Goal: Task Accomplishment & Management: Use online tool/utility

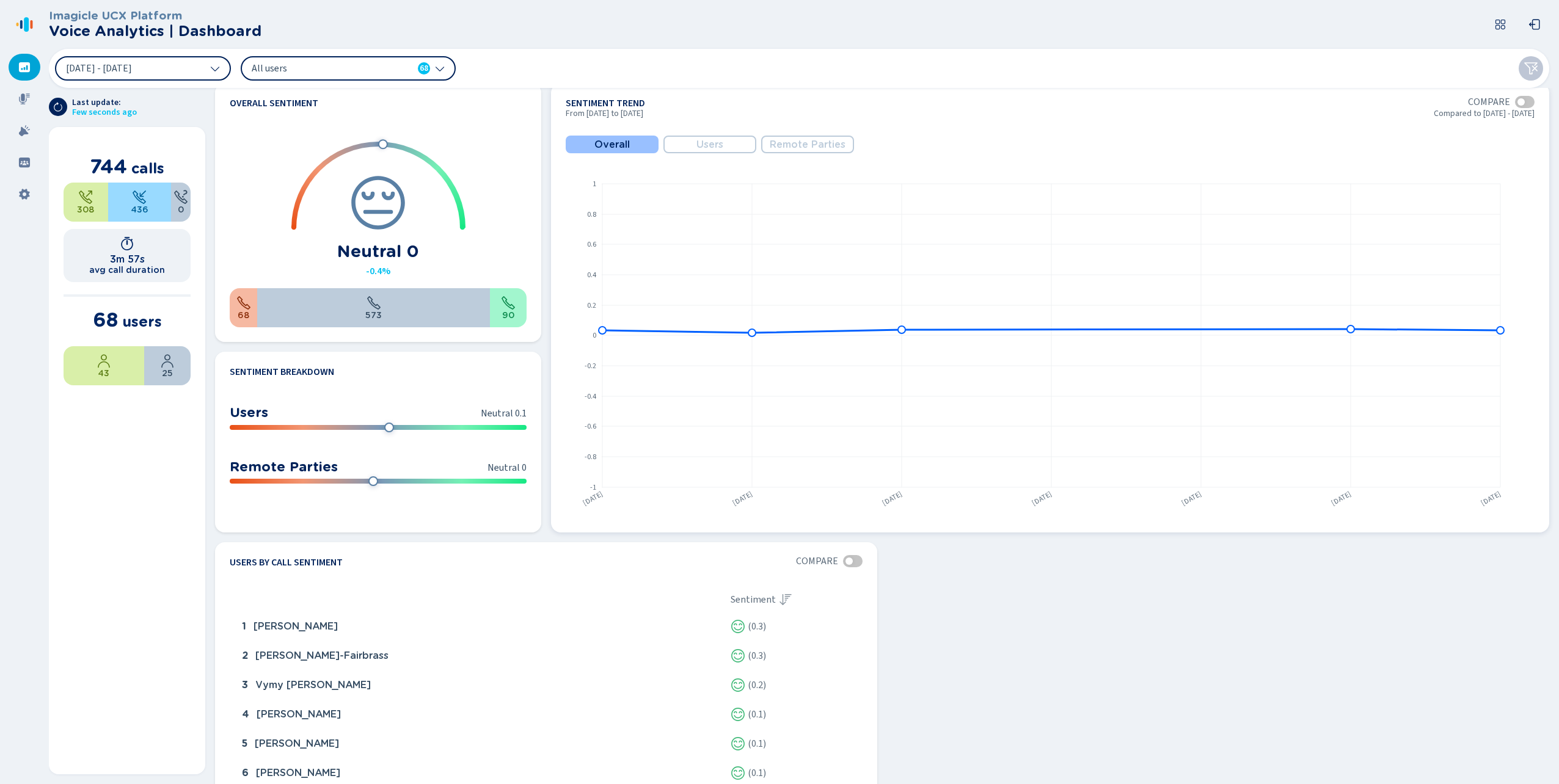
scroll to position [605, 0]
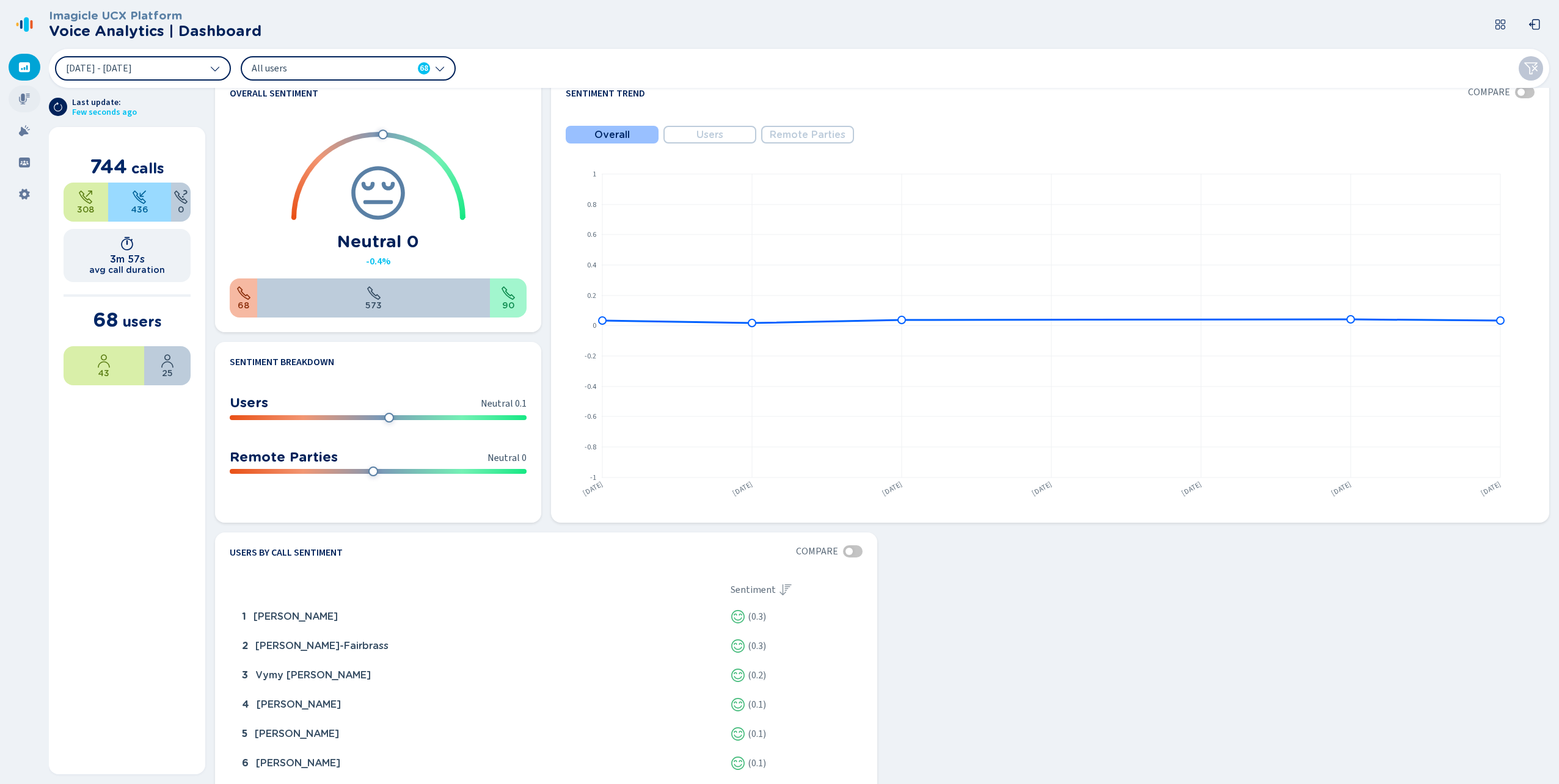
click at [24, 99] on icon at bounding box center [24, 99] width 11 height 11
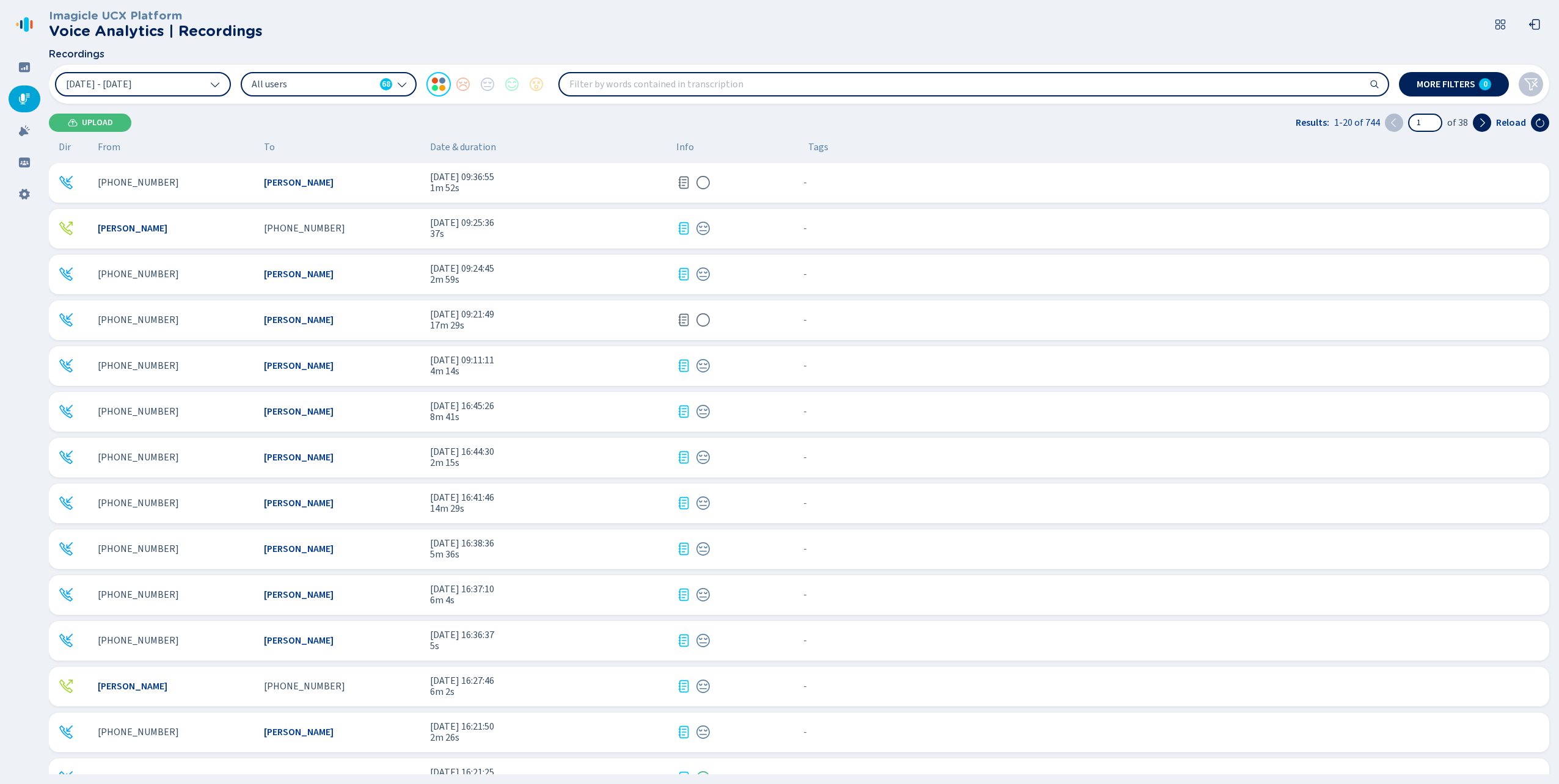
click at [606, 83] on input "search" at bounding box center [973, 84] width 828 height 22
click at [293, 180] on span "[PERSON_NAME]" at bounding box center [298, 183] width 70 height 11
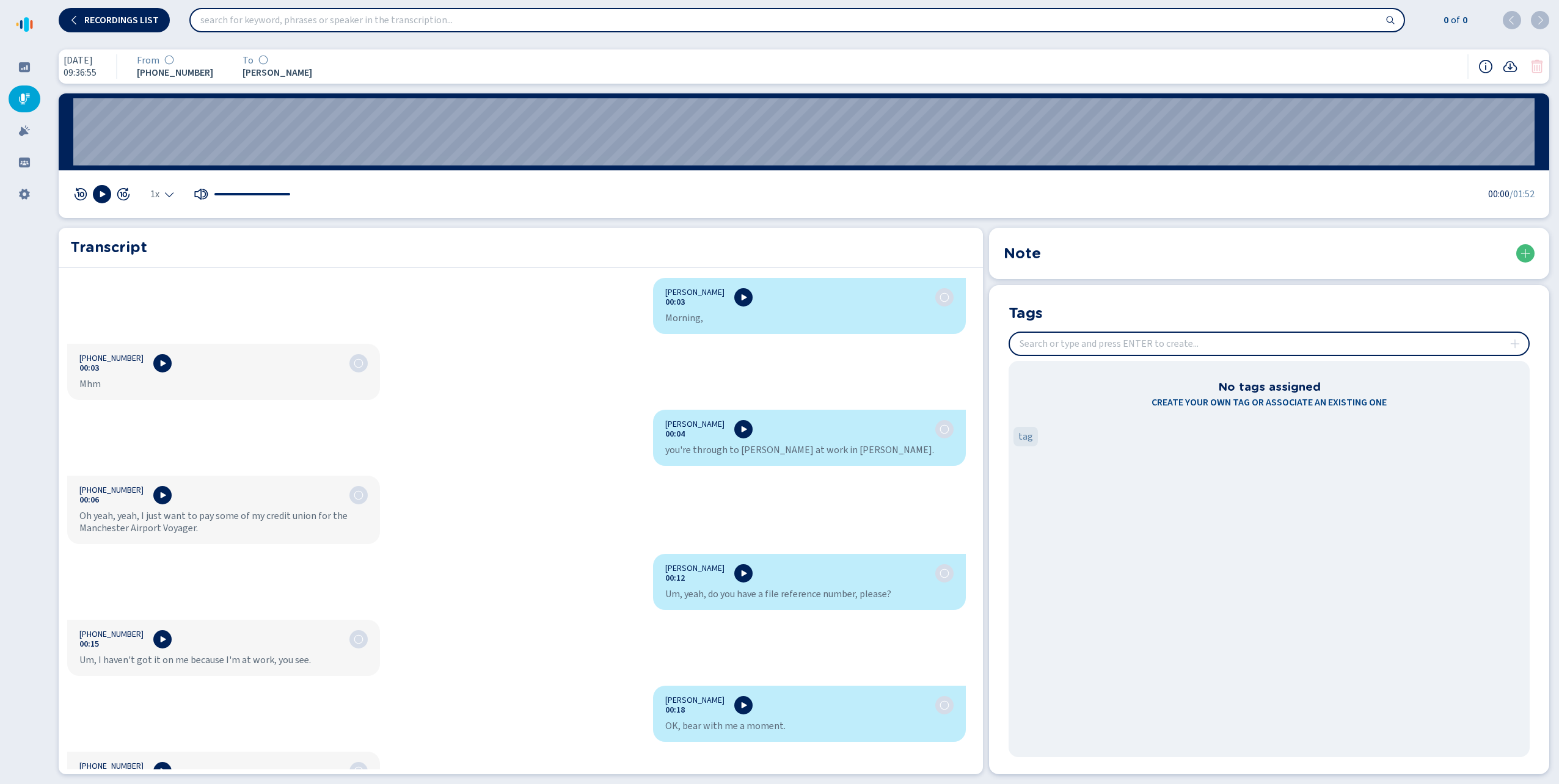
click at [21, 96] on icon at bounding box center [24, 99] width 11 height 11
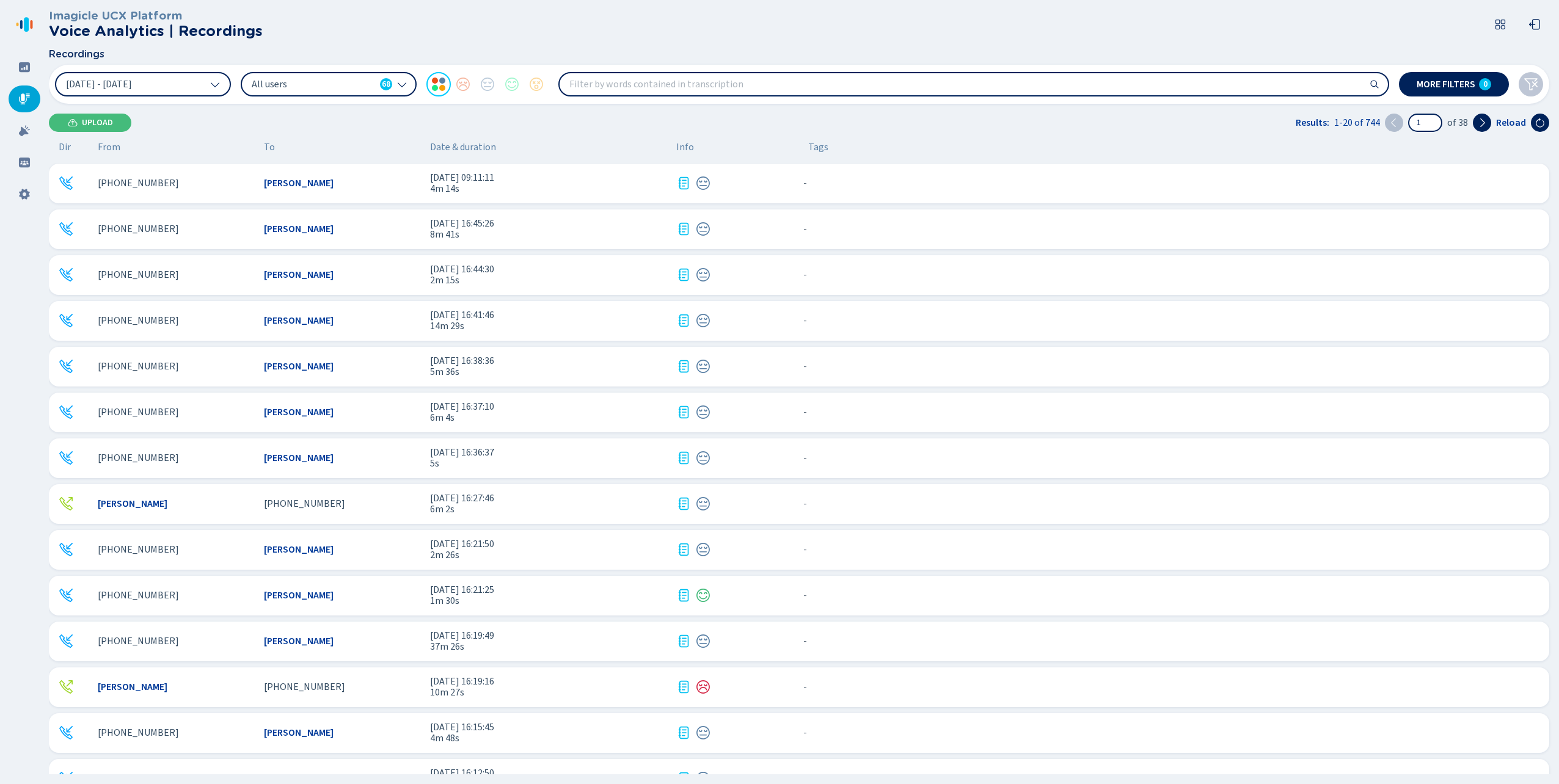
scroll to position [183, 0]
click at [235, 411] on div "[PHONE_NUMBER]" at bounding box center [176, 412] width 157 height 11
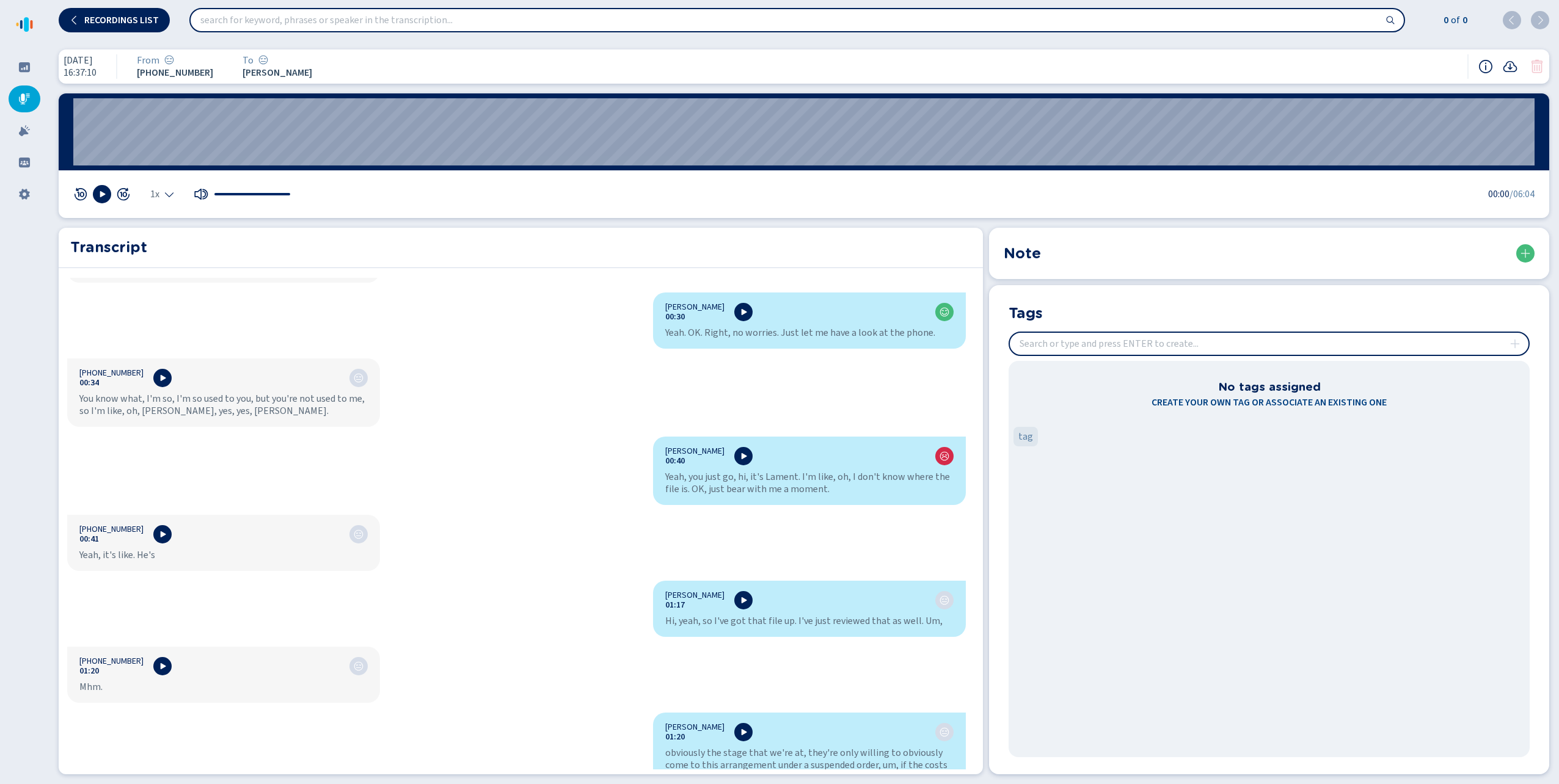
scroll to position [488, 0]
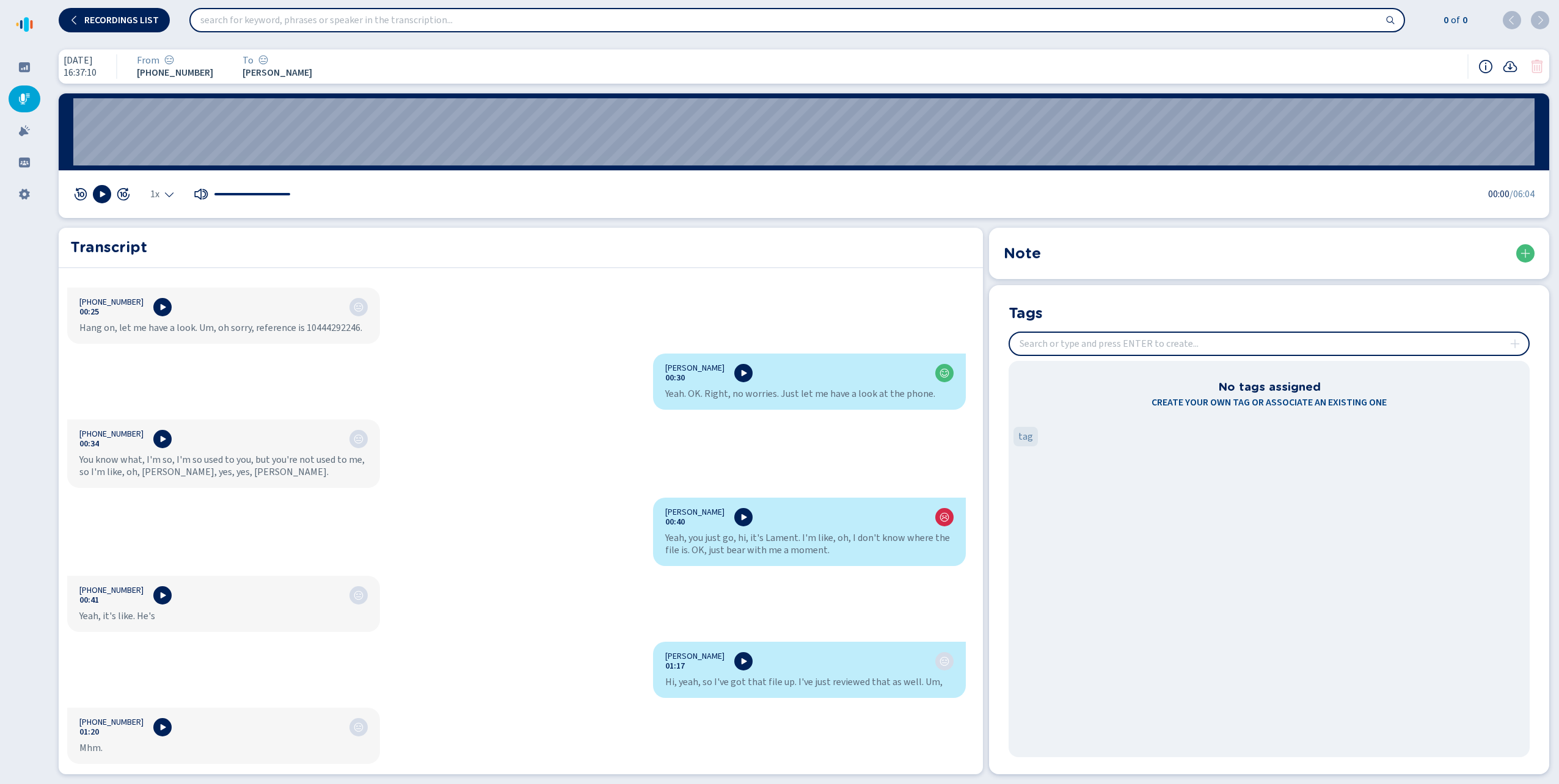
click at [22, 96] on icon at bounding box center [24, 99] width 11 height 11
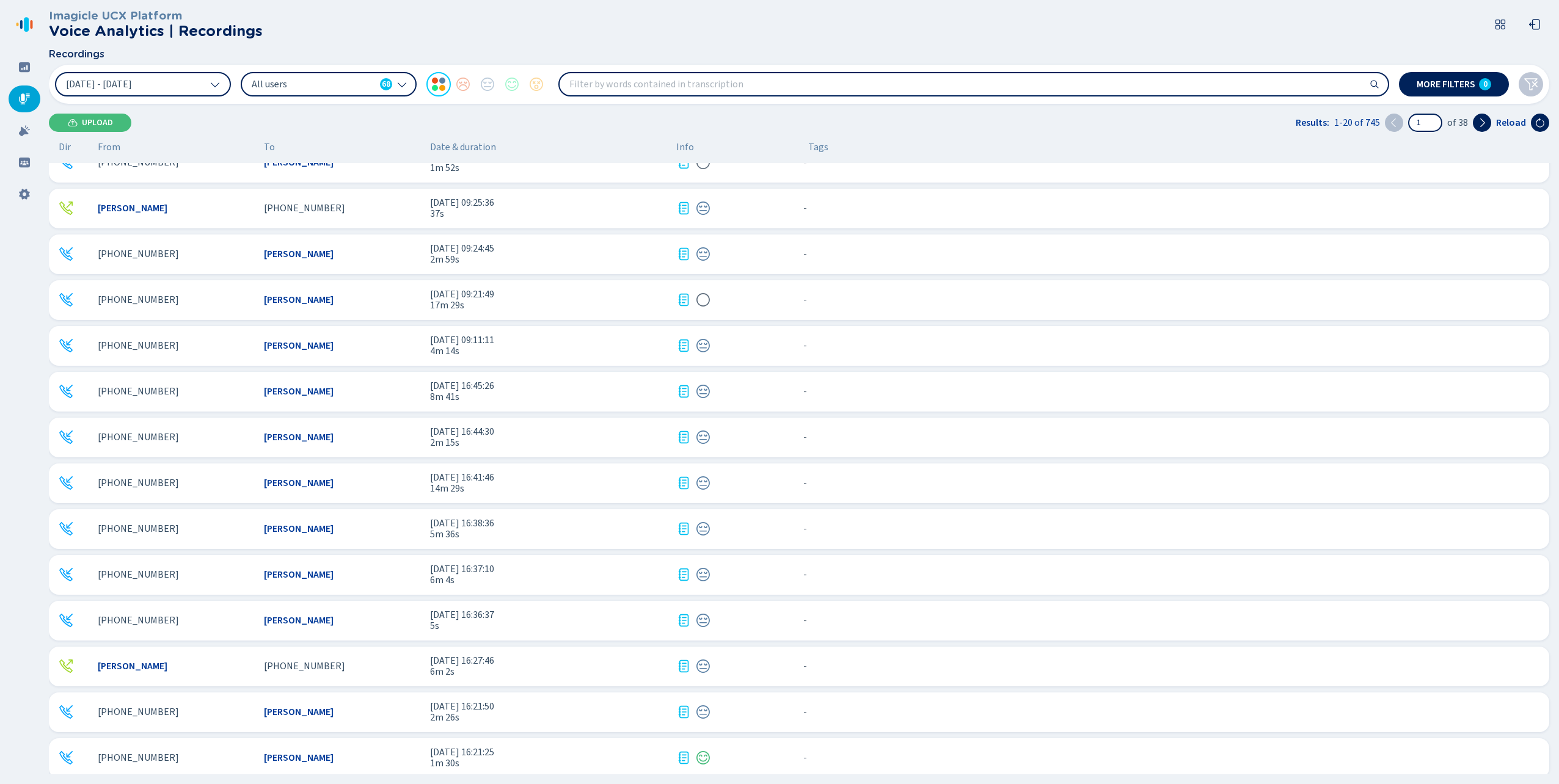
scroll to position [303, 0]
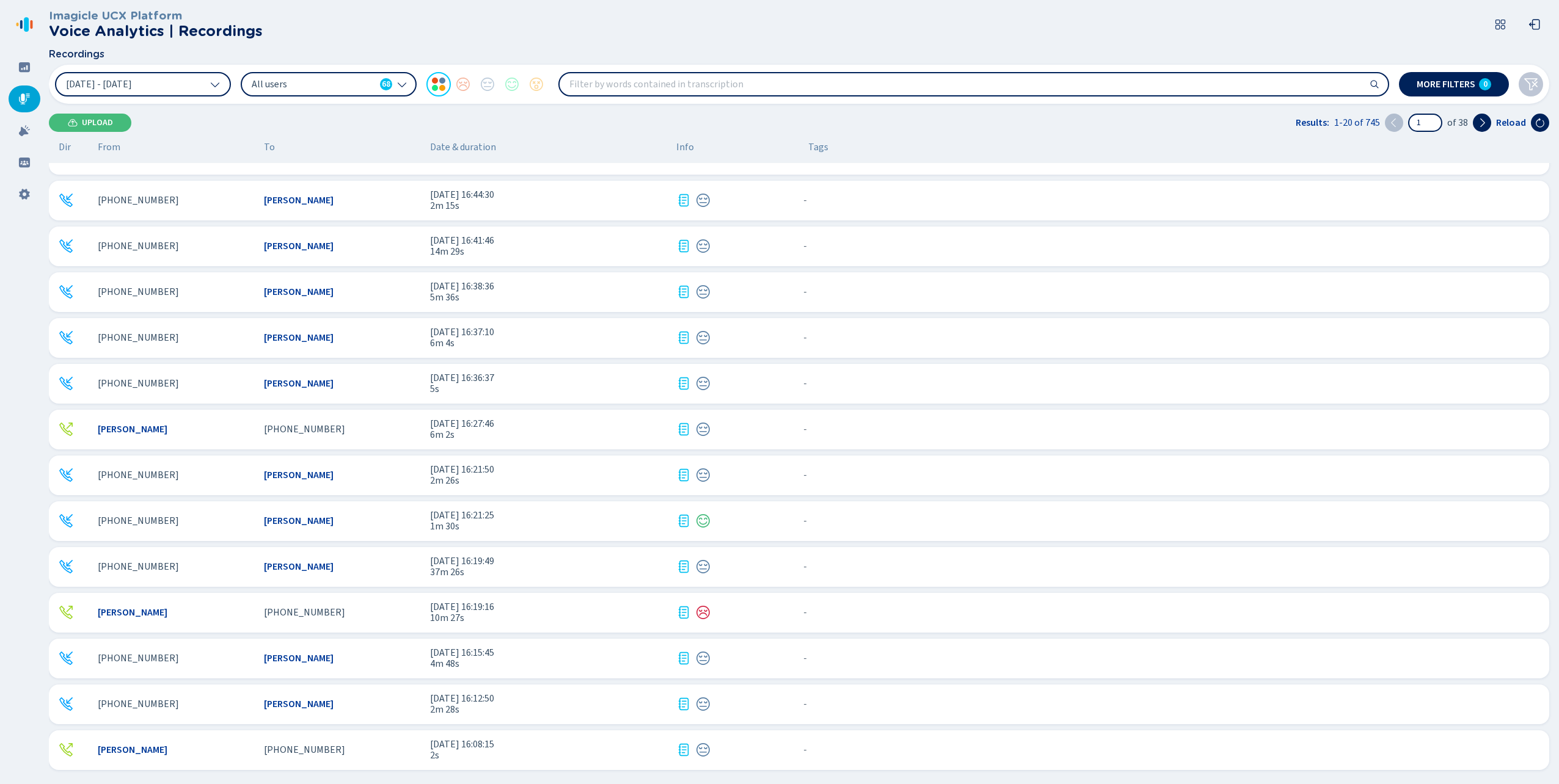
click at [251, 519] on div "[PHONE_NUMBER]" at bounding box center [176, 521] width 157 height 11
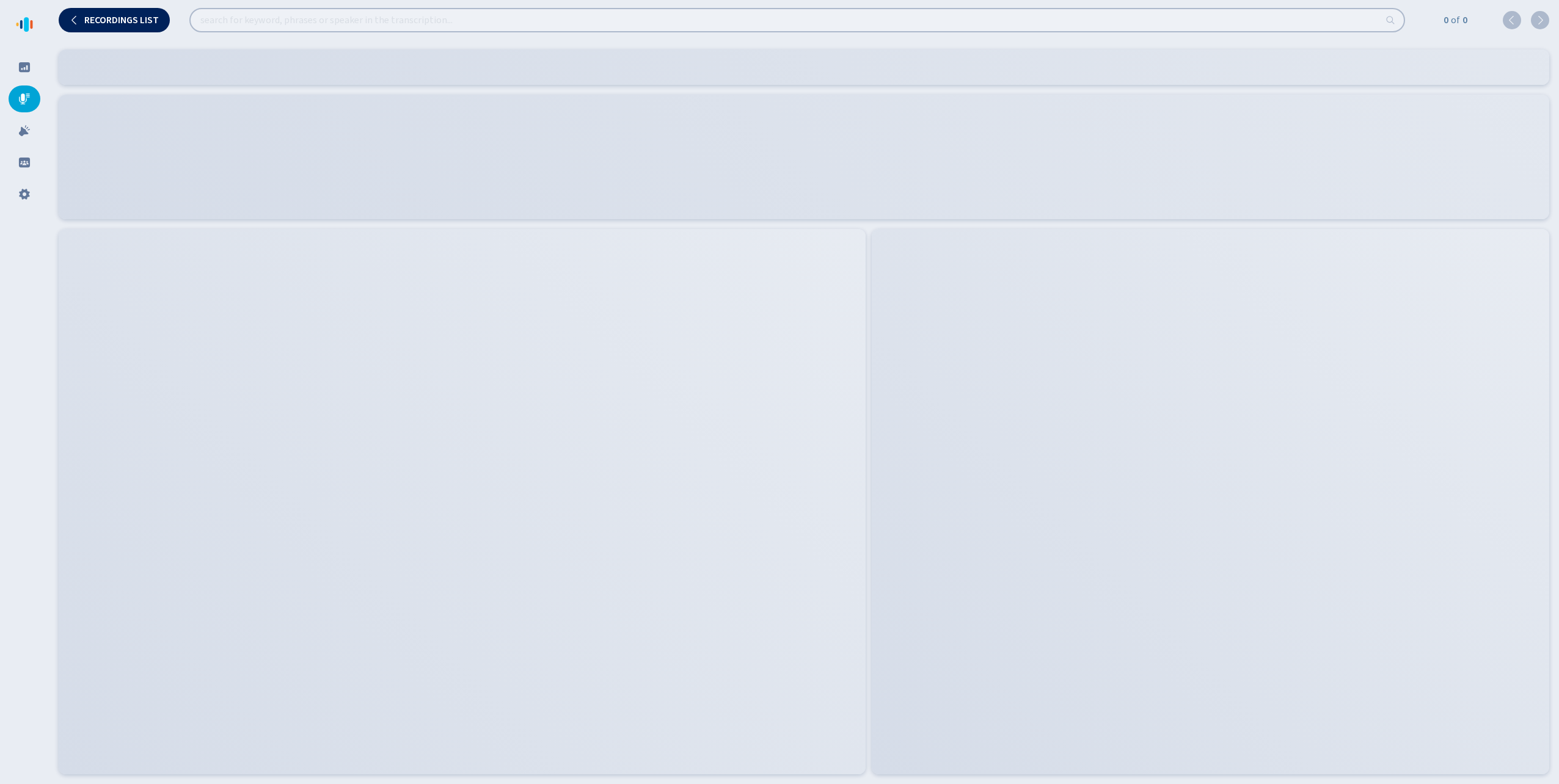
click at [26, 95] on icon at bounding box center [25, 99] width 12 height 12
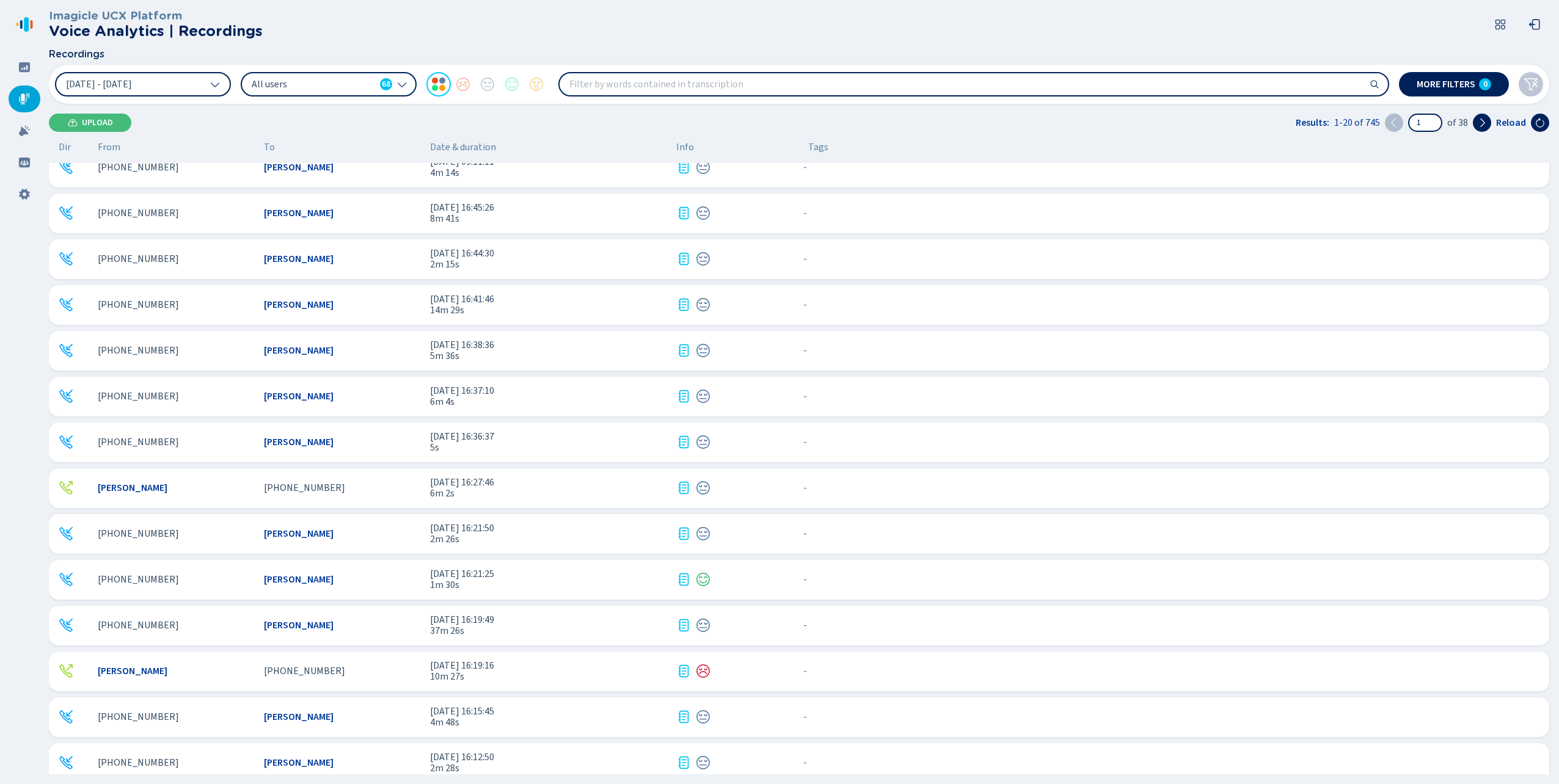
scroll to position [303, 0]
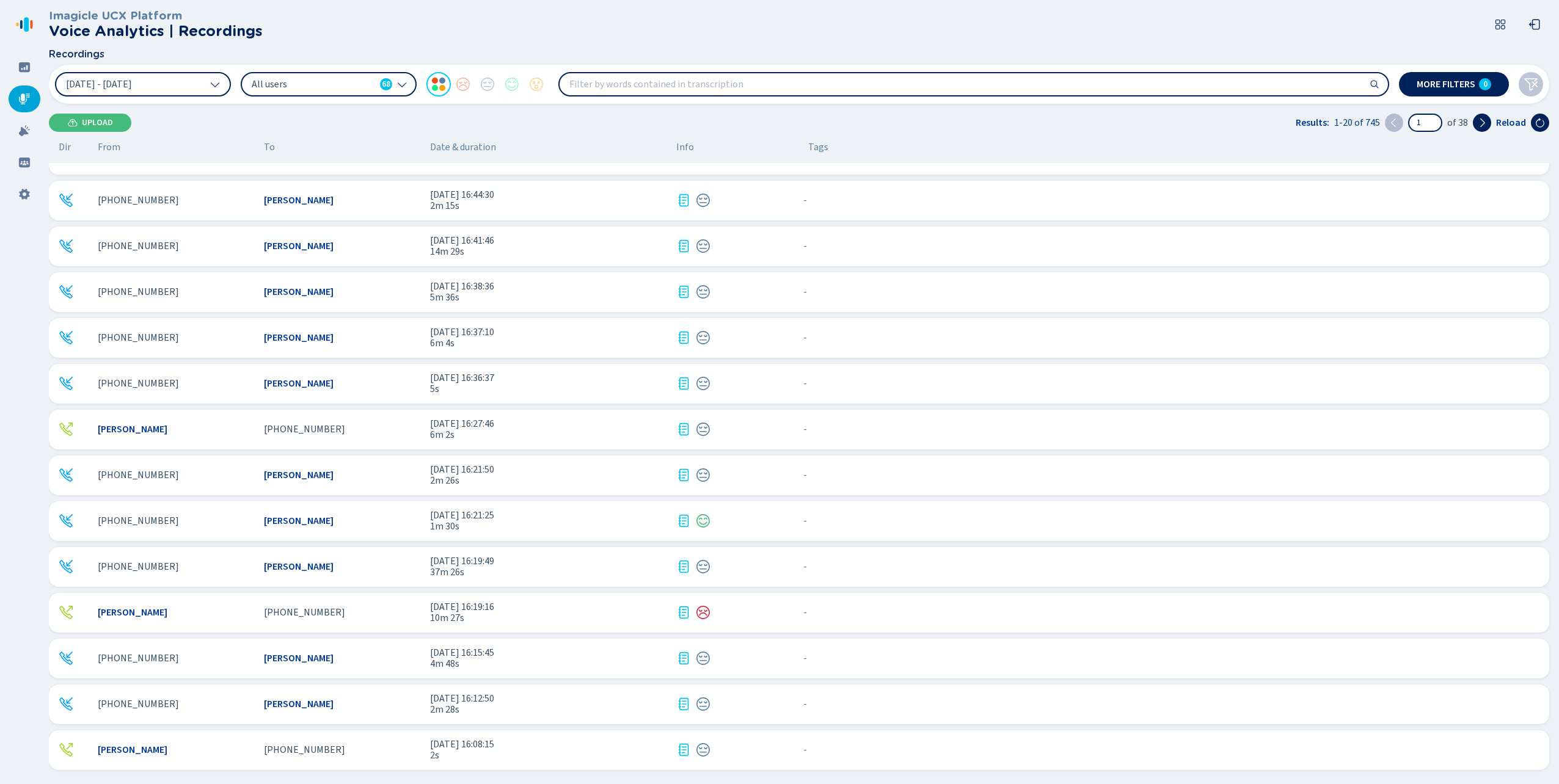
click at [239, 562] on div "[PHONE_NUMBER]" at bounding box center [176, 567] width 157 height 11
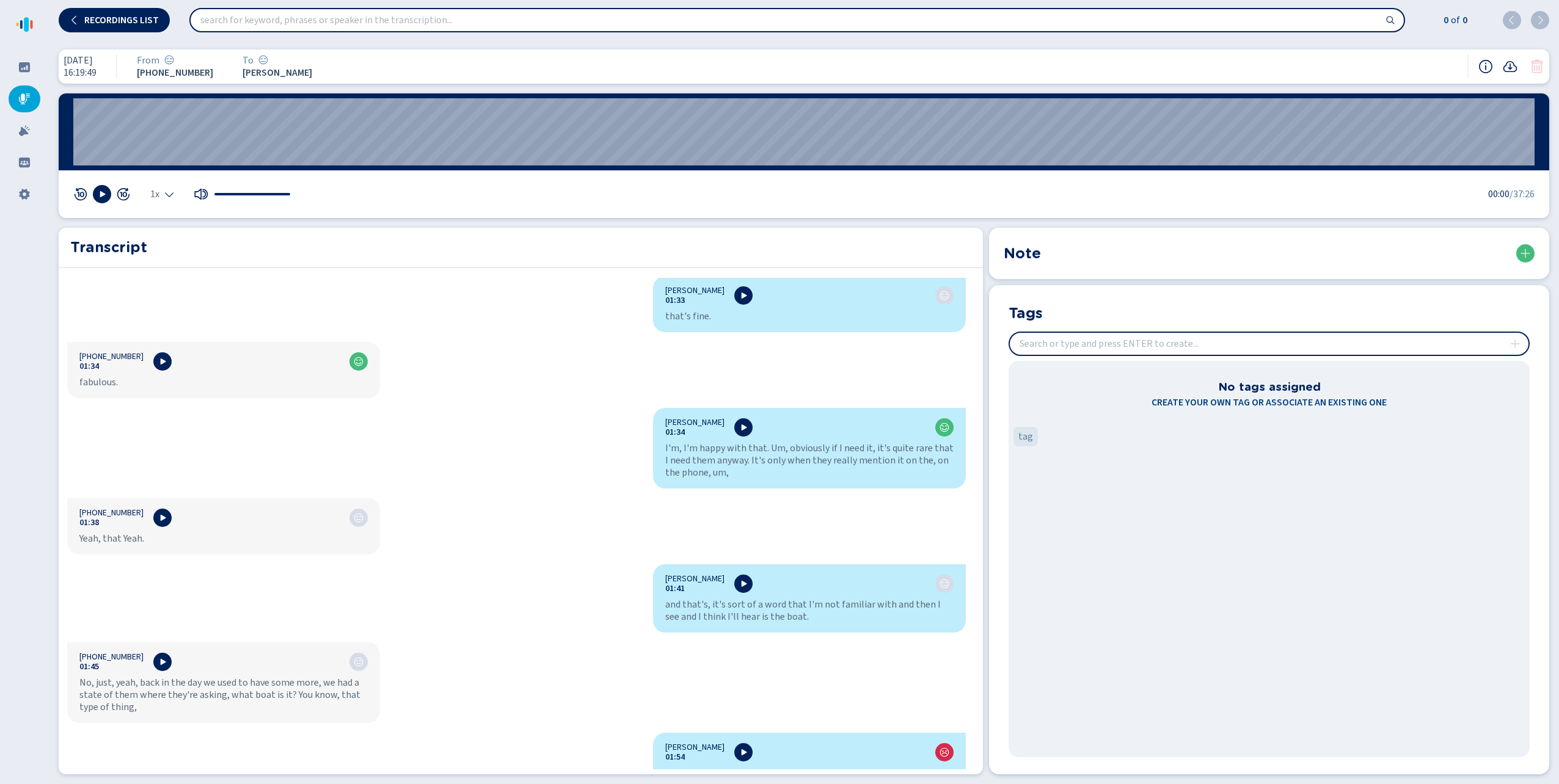
scroll to position [1954, 0]
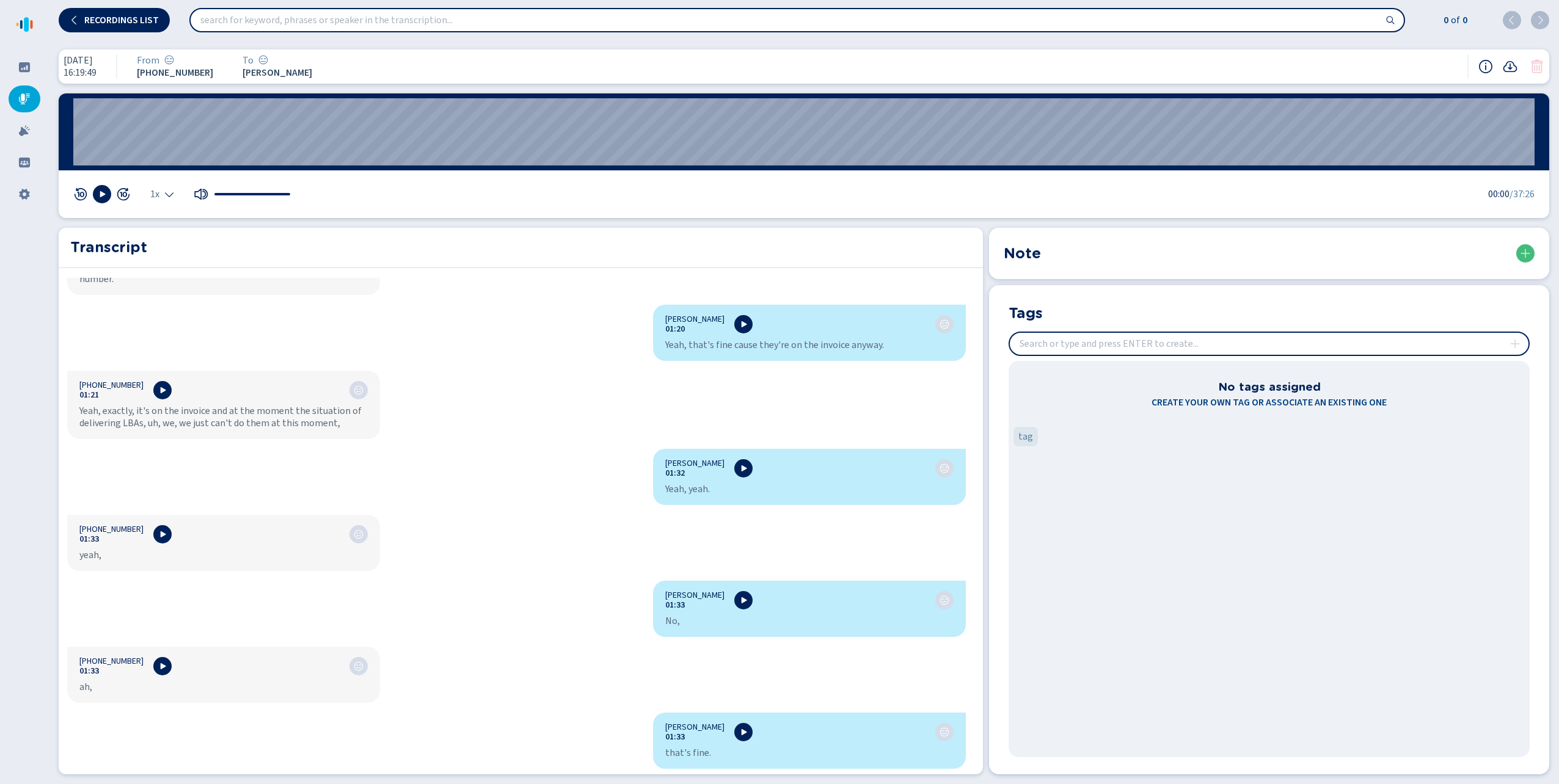
click at [23, 95] on icon at bounding box center [24, 99] width 11 height 11
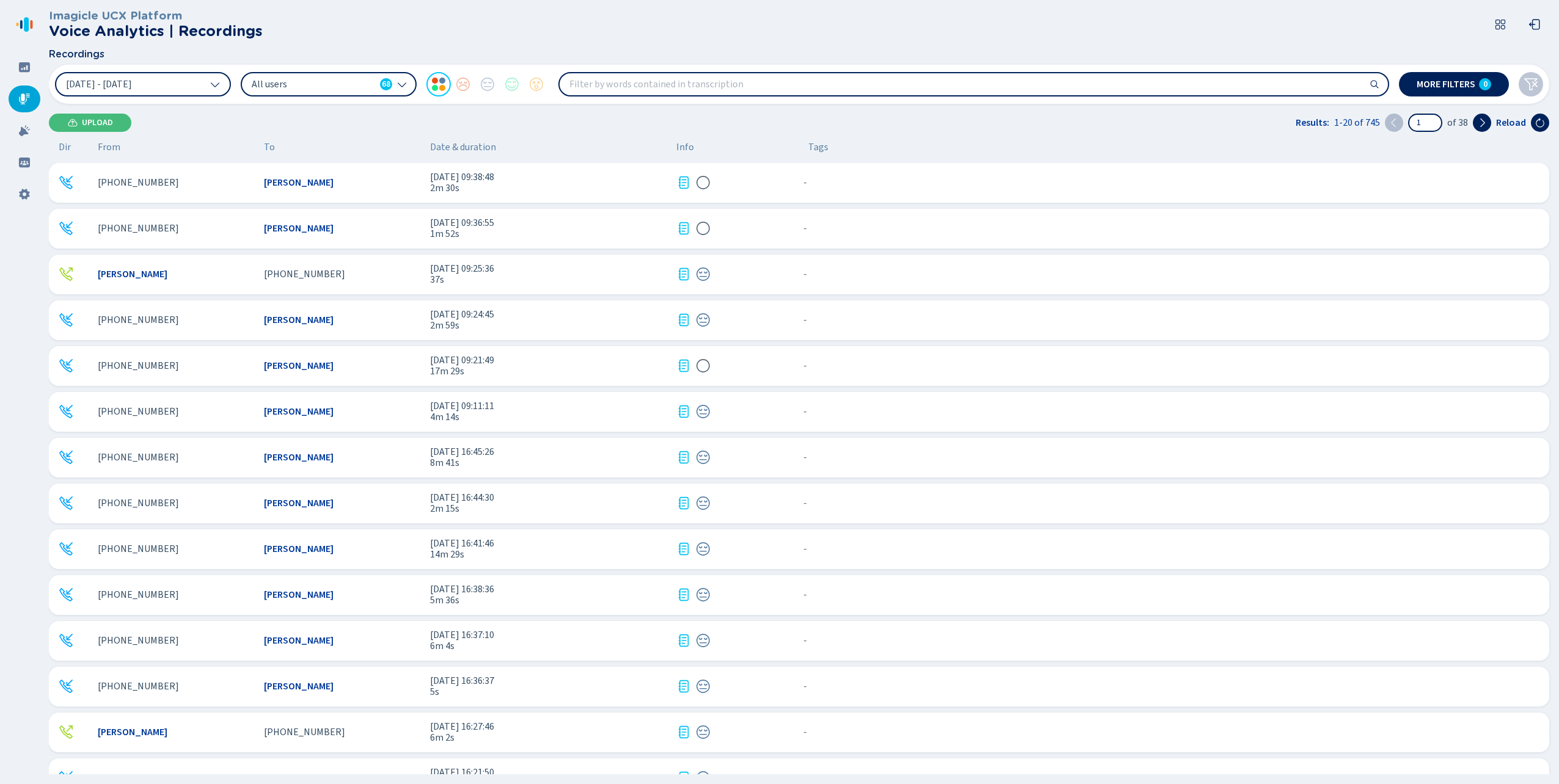
click at [189, 451] on div "[PHONE_NUMBER] [PERSON_NAME] [DATE] 16:45:26 8m 41s - {{hiddenTagsCount}} more" at bounding box center [799, 458] width 1500 height 40
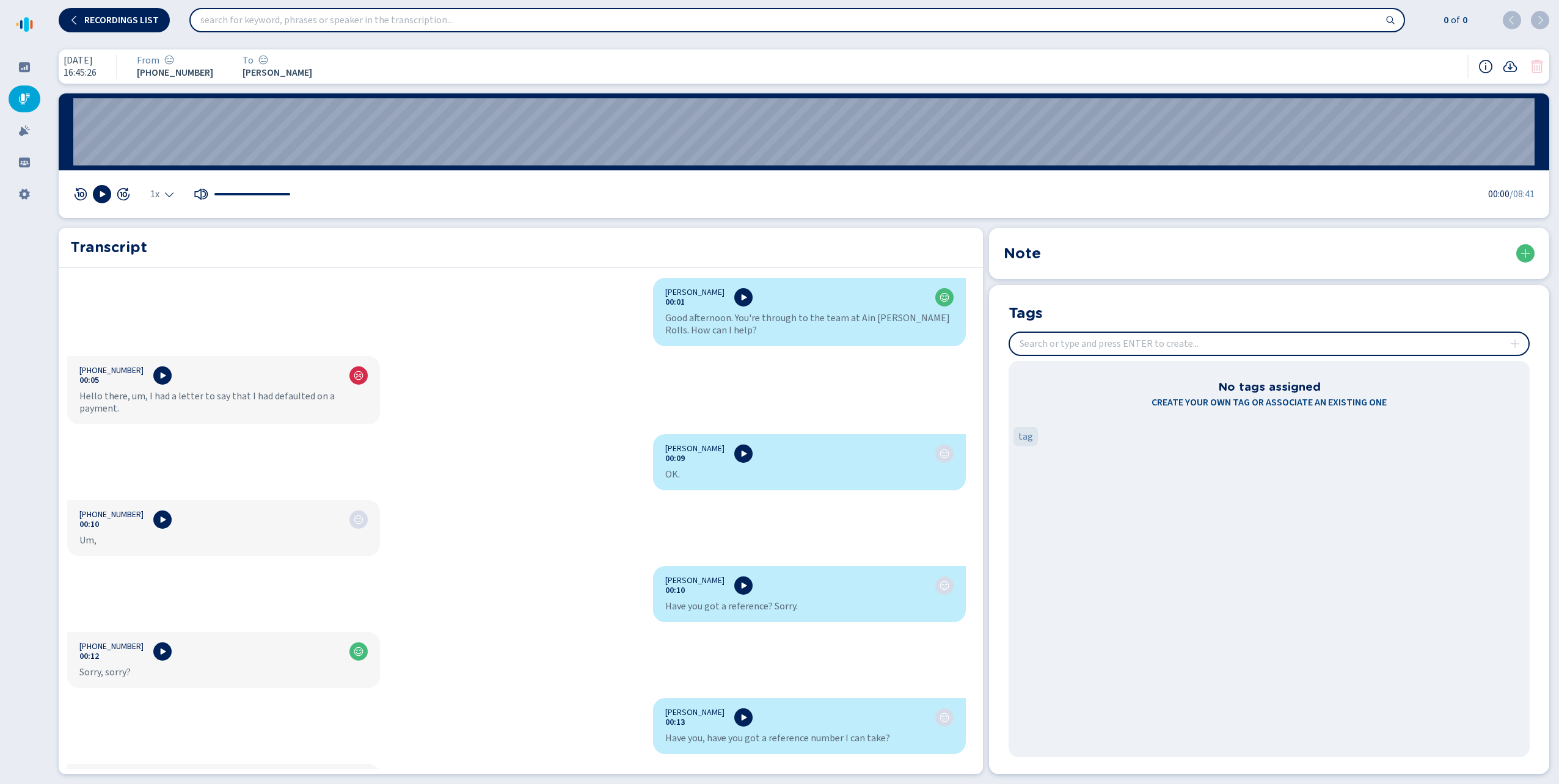
click at [113, 371] on span "[PHONE_NUMBER]" at bounding box center [111, 370] width 64 height 10
click at [103, 19] on span "Recordings list" at bounding box center [122, 20] width 75 height 10
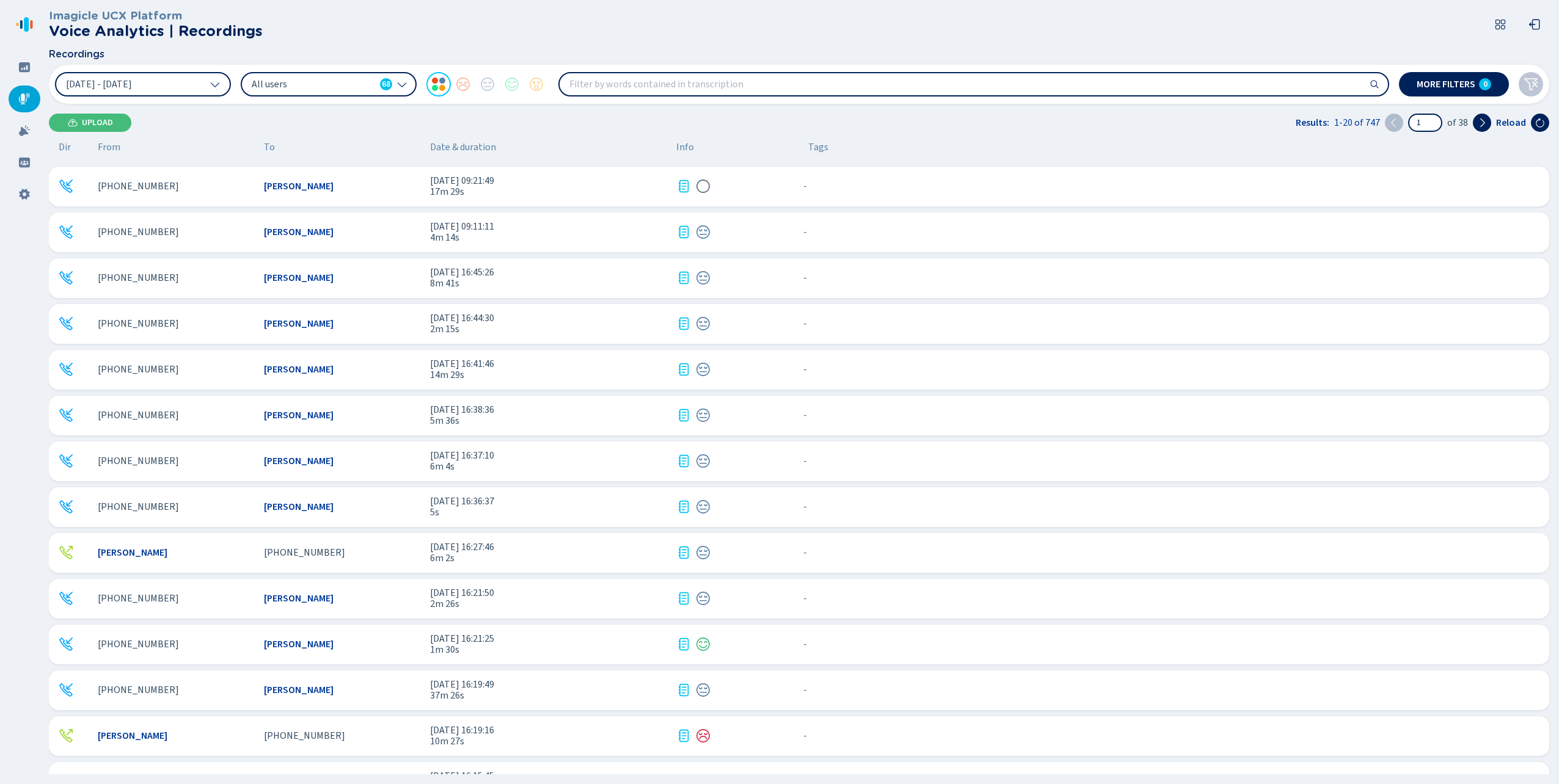
scroll to position [303, 0]
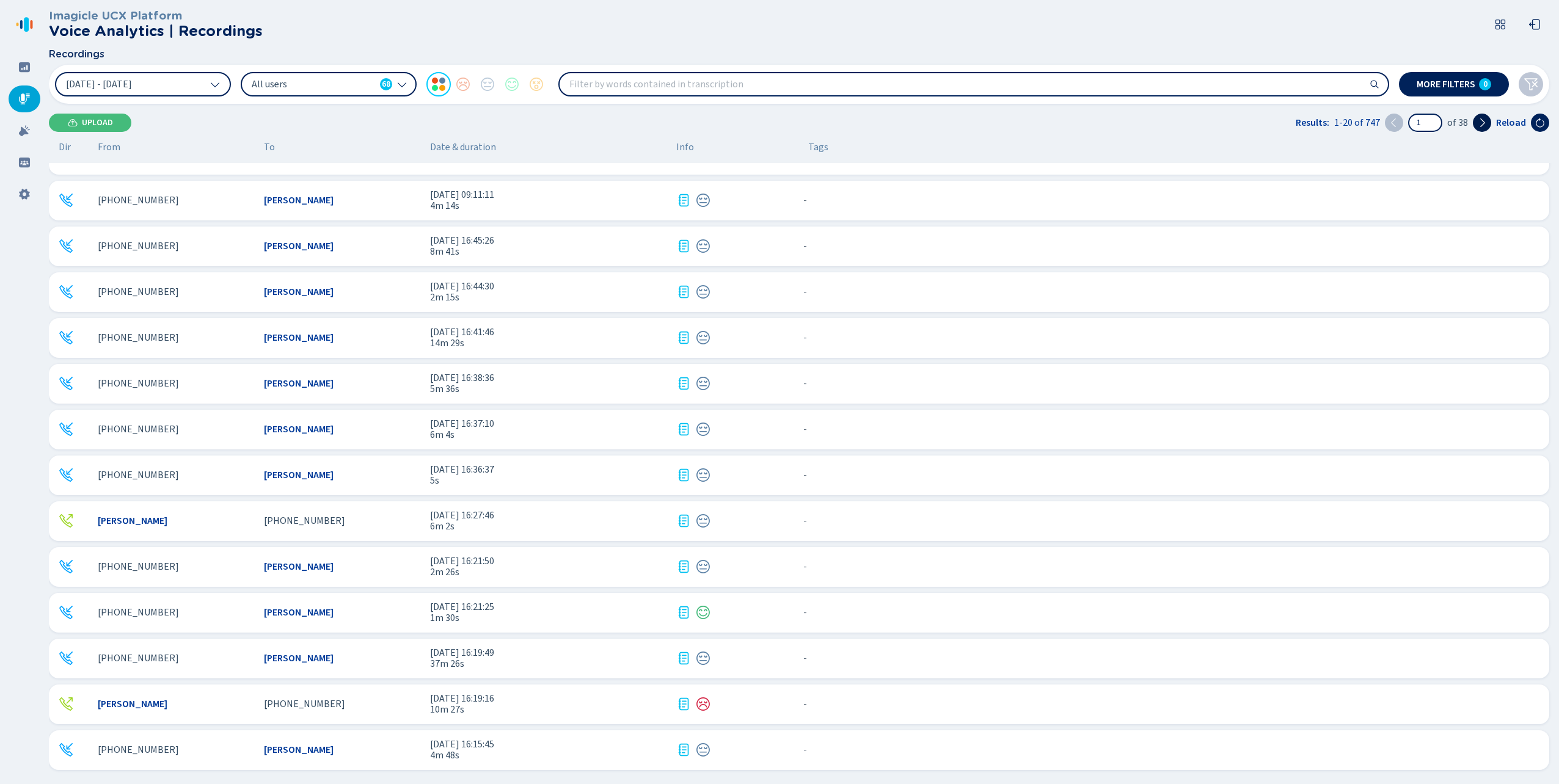
click at [1482, 121] on icon at bounding box center [1482, 123] width 10 height 10
type input "2"
click at [119, 479] on span "anonymous" at bounding box center [122, 475] width 49 height 11
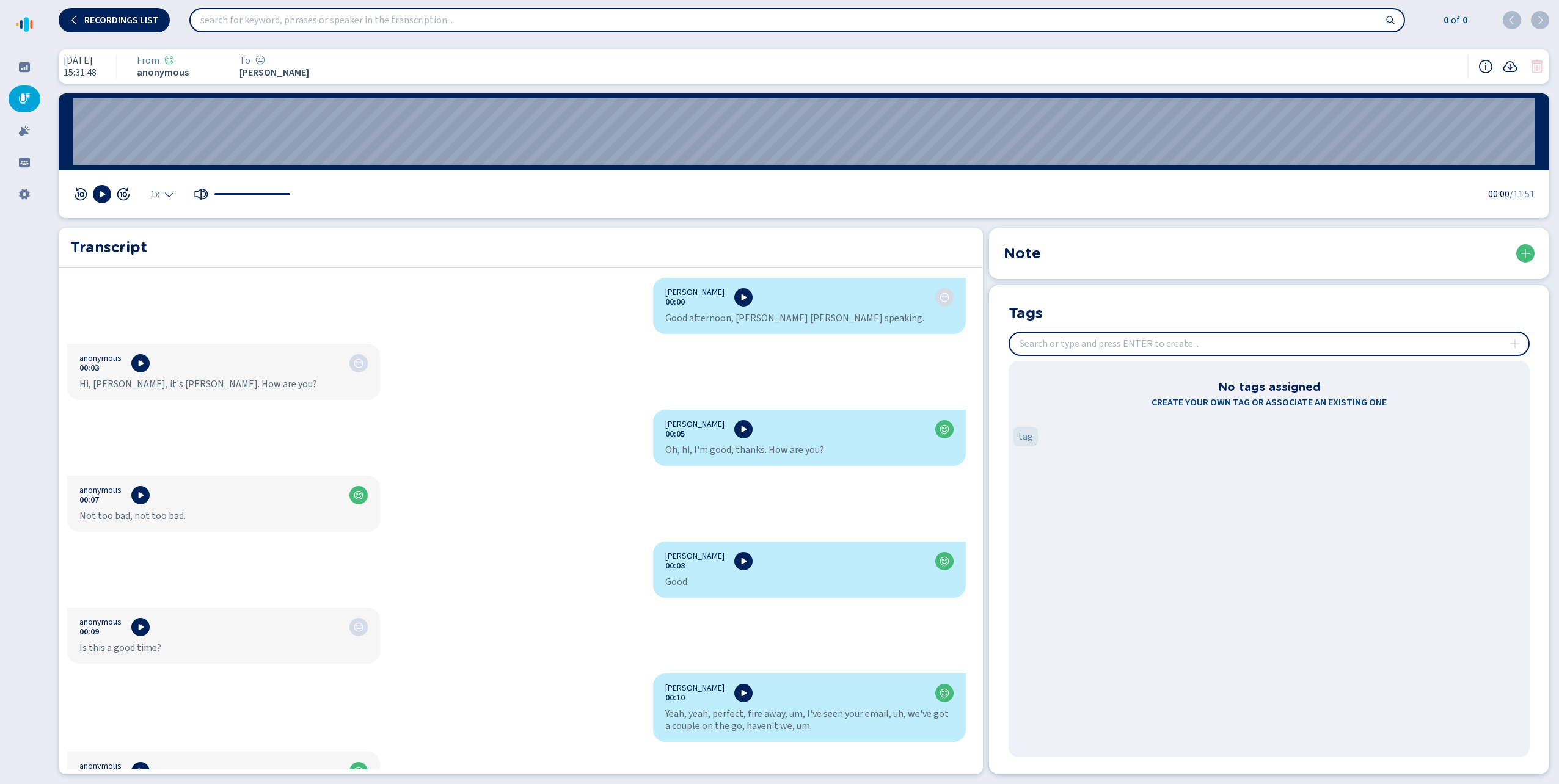
click at [1068, 348] on input "insert" at bounding box center [1269, 344] width 518 height 22
type input "reference"
click at [1085, 341] on section "Tags No tags assigned Create your own tag or associate an existing one reference" at bounding box center [1269, 530] width 560 height 489
click at [1045, 344] on input "insert" at bounding box center [1269, 344] width 518 height 22
type input "ref"
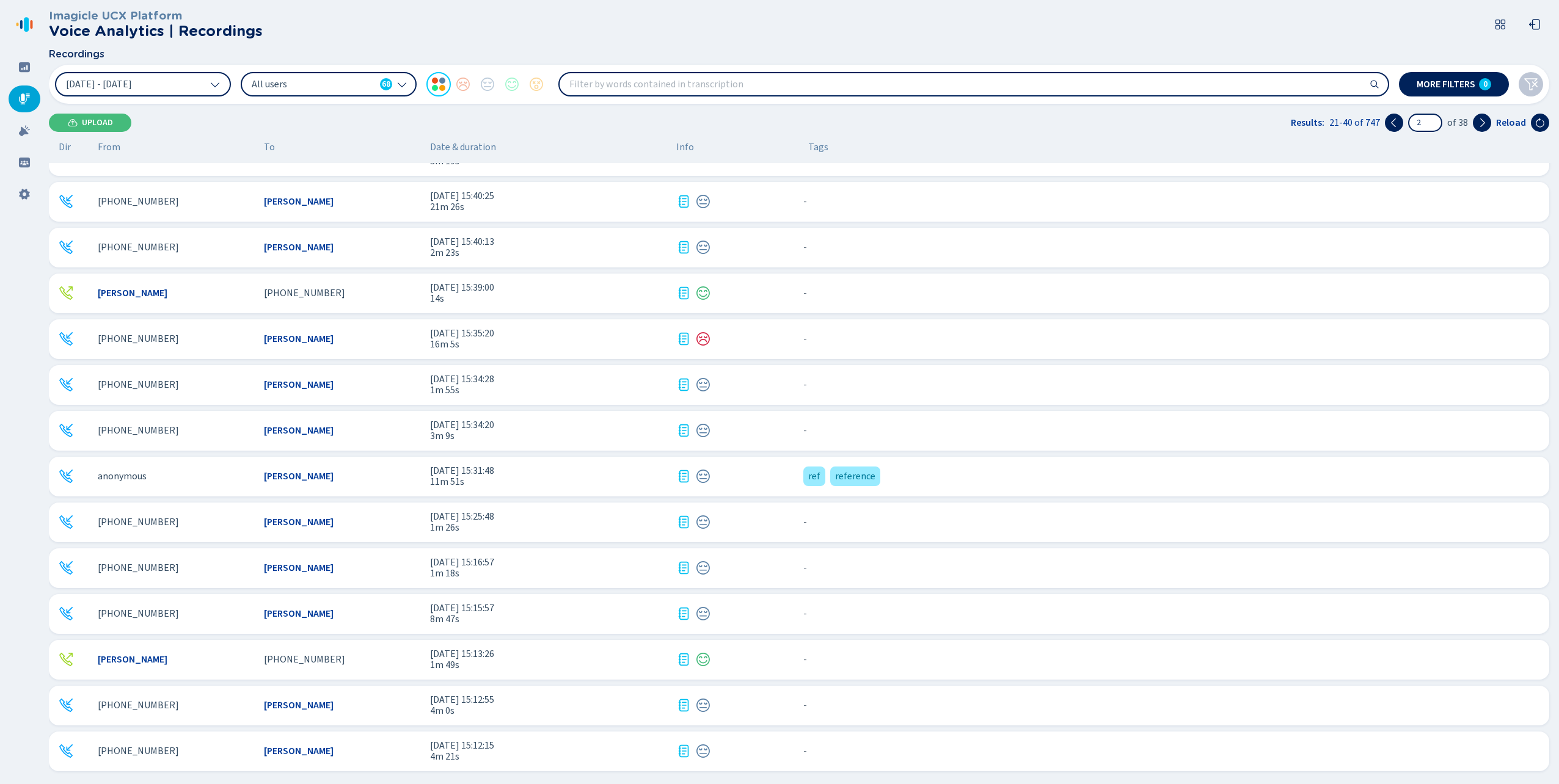
scroll to position [303, 0]
click at [127, 474] on span "anonymous" at bounding box center [122, 475] width 49 height 11
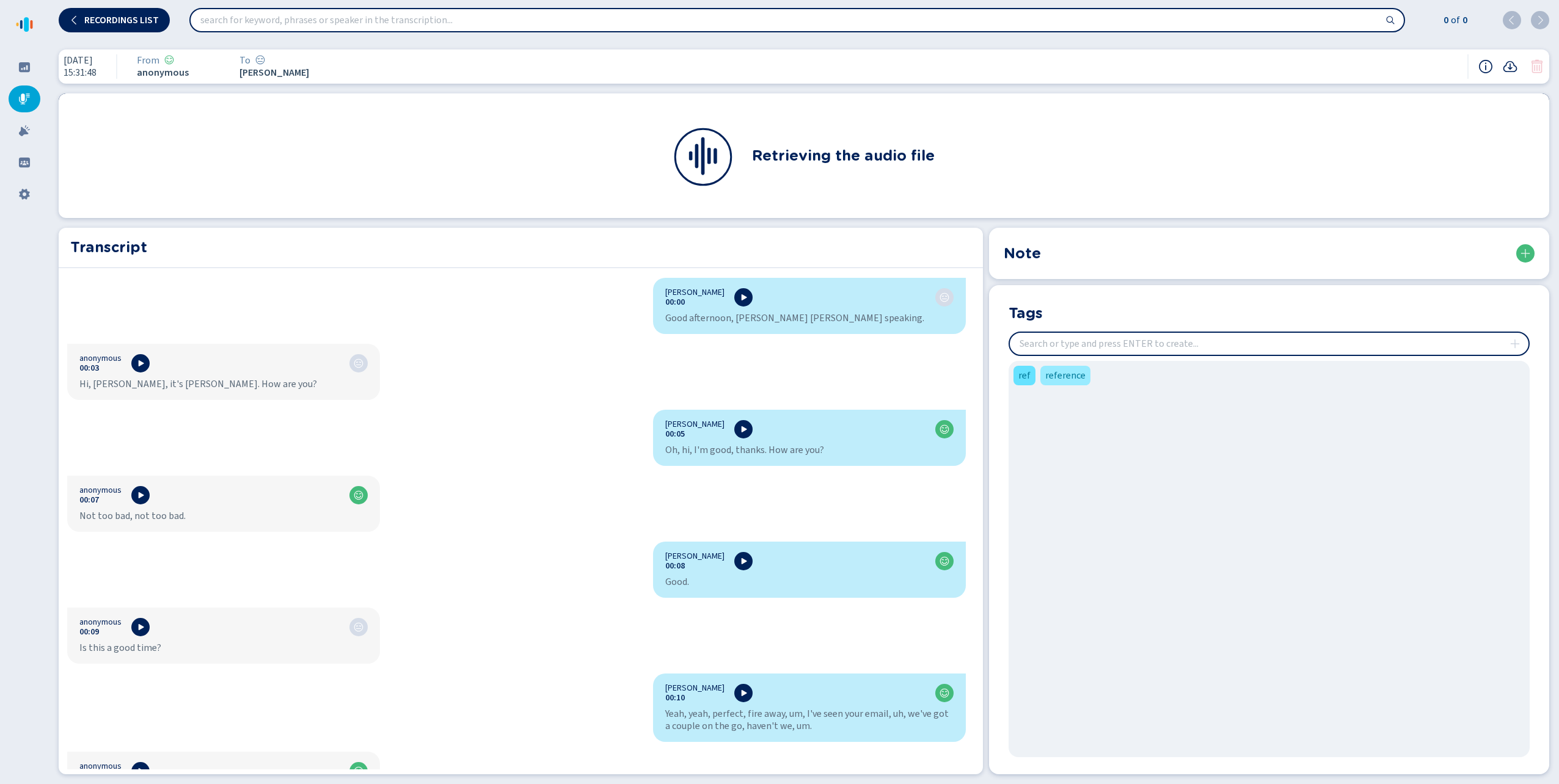
click at [1025, 376] on span "ref" at bounding box center [1024, 376] width 12 height 15
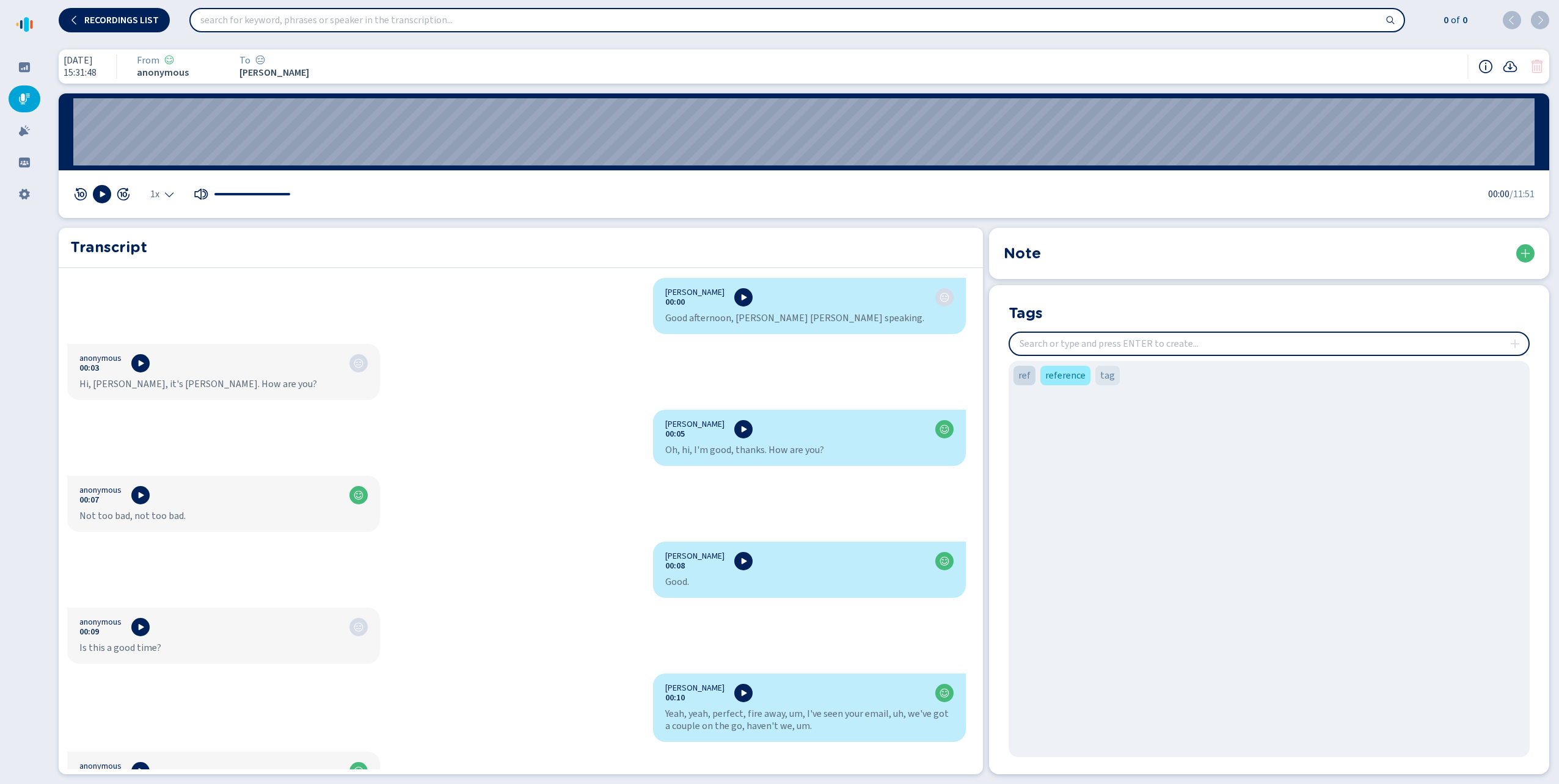
click at [1025, 376] on span "ref" at bounding box center [1024, 376] width 12 height 15
click at [19, 97] on icon at bounding box center [25, 99] width 12 height 12
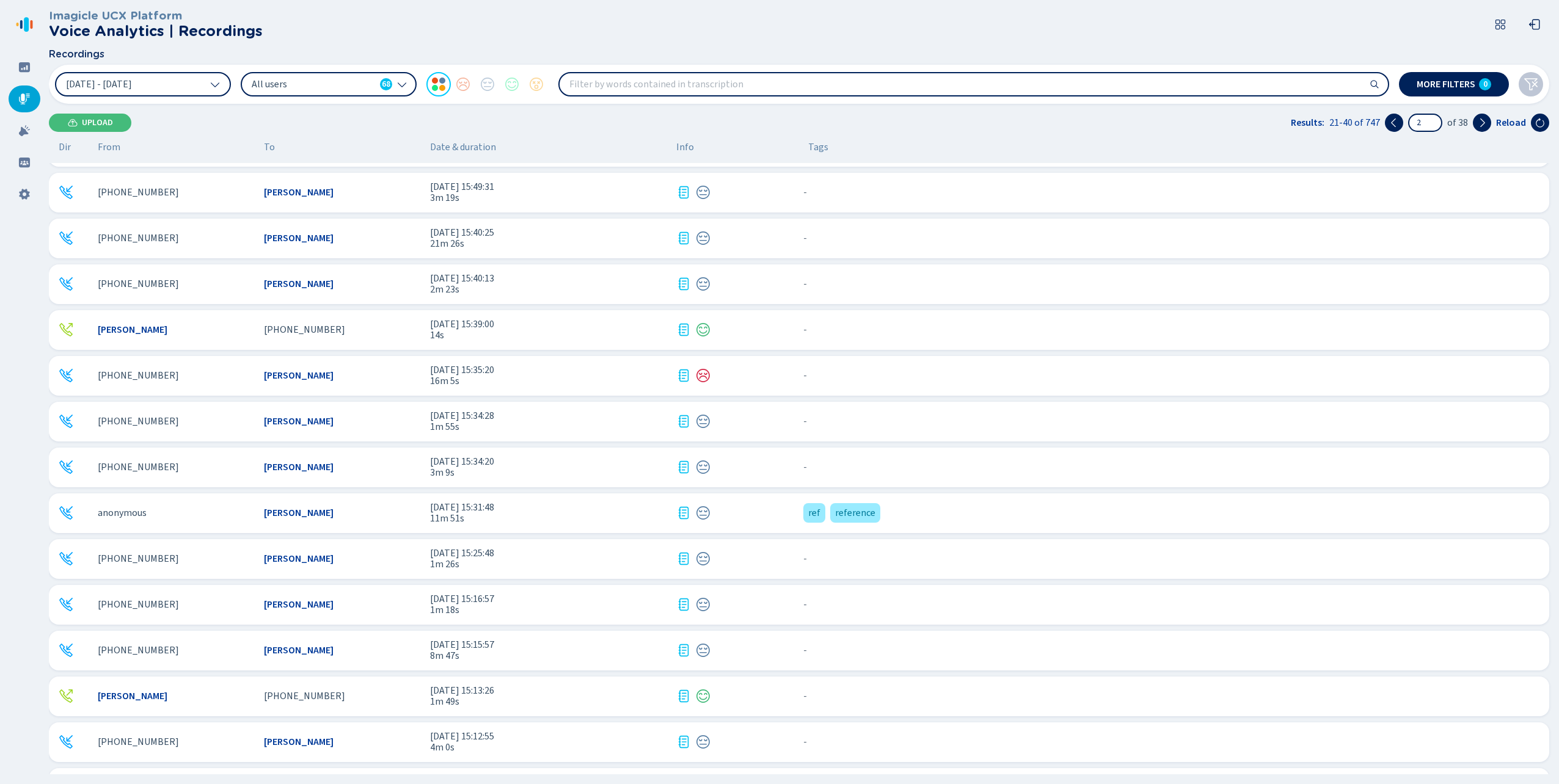
scroll to position [303, 0]
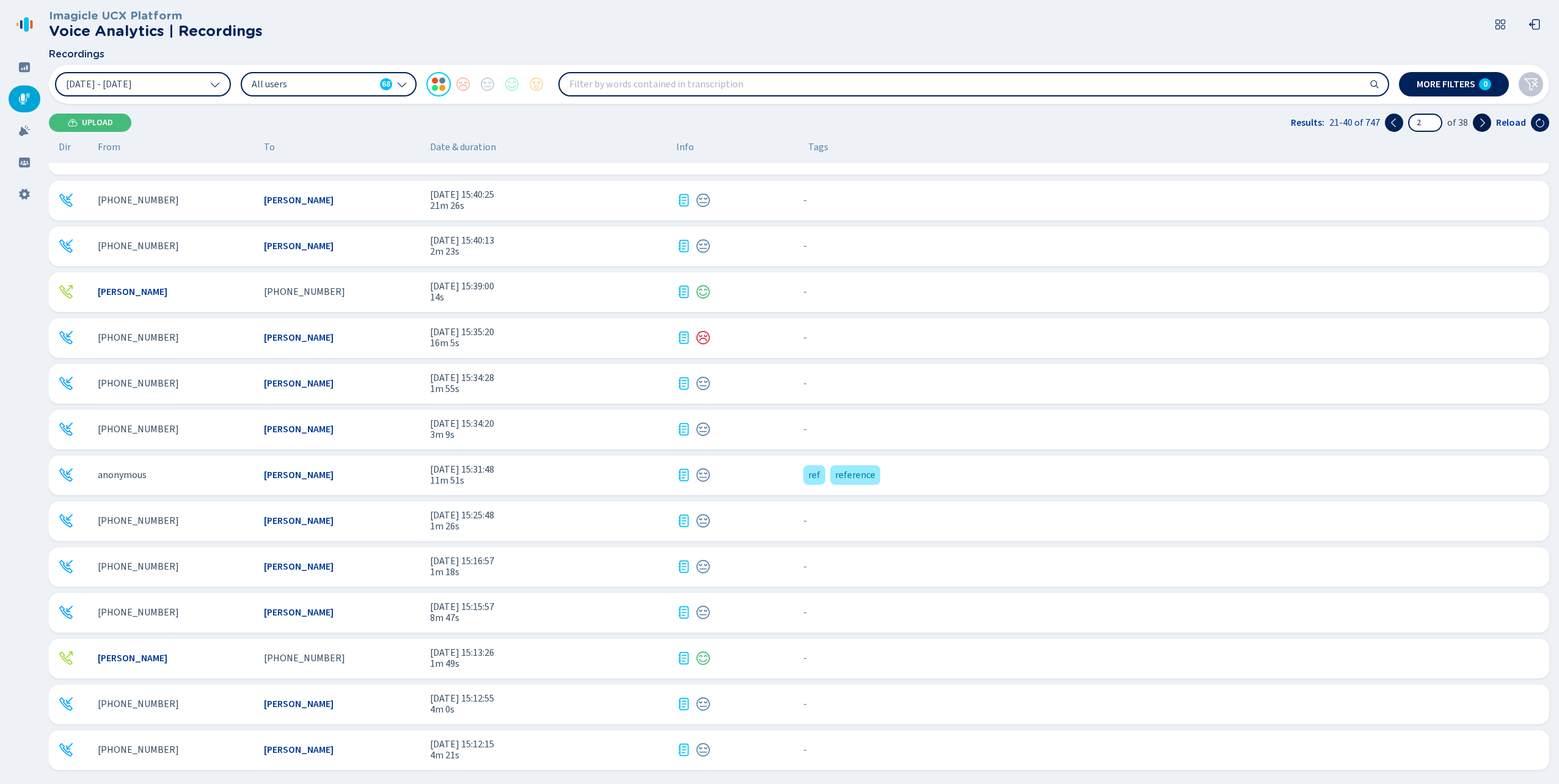
click at [1481, 121] on icon at bounding box center [1482, 123] width 10 height 10
click at [1480, 120] on icon at bounding box center [1482, 123] width 10 height 10
click at [1479, 119] on icon at bounding box center [1482, 123] width 10 height 10
type input "5"
click at [682, 474] on icon at bounding box center [684, 475] width 15 height 15
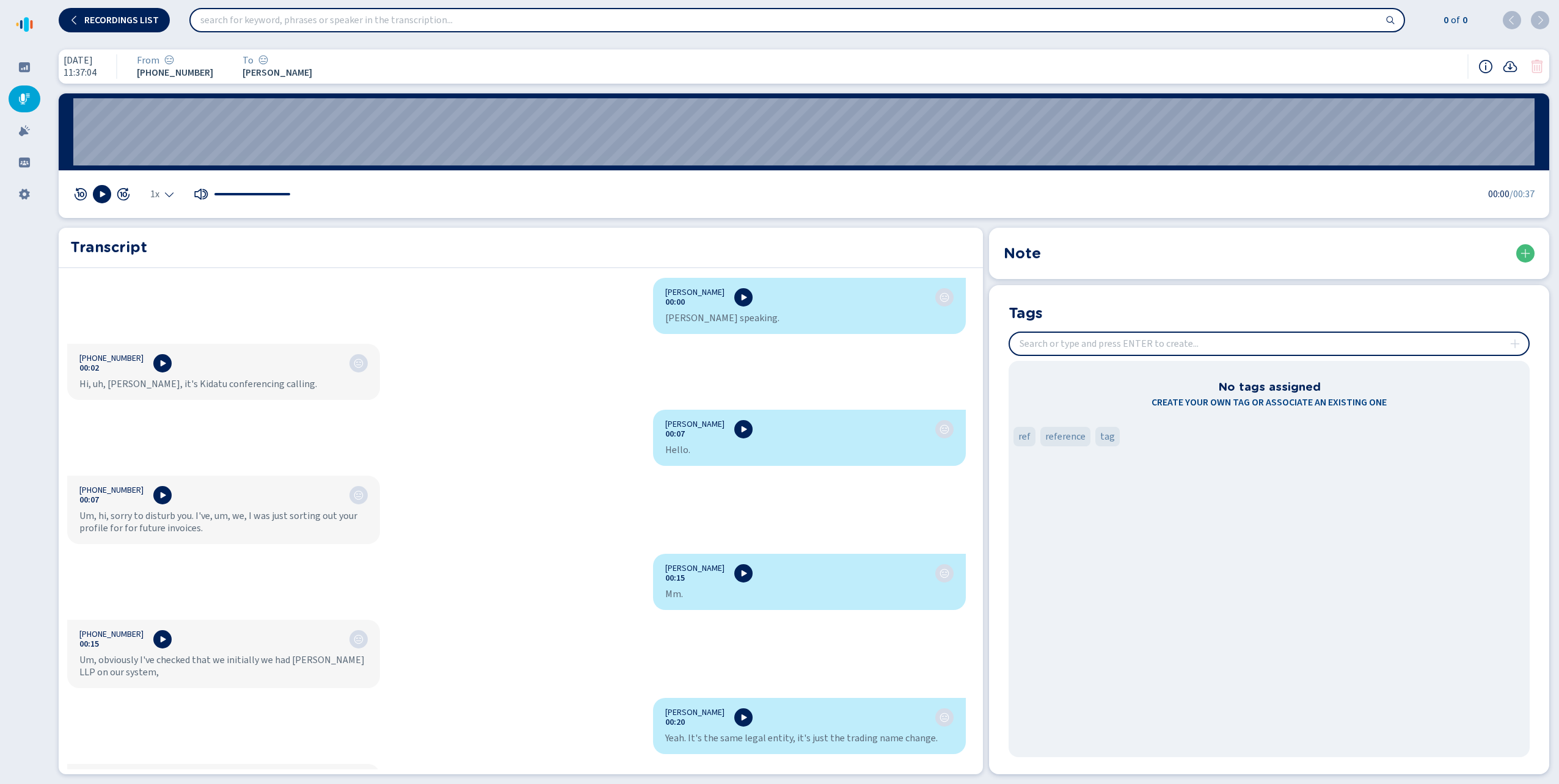
click at [22, 98] on icon at bounding box center [24, 99] width 11 height 11
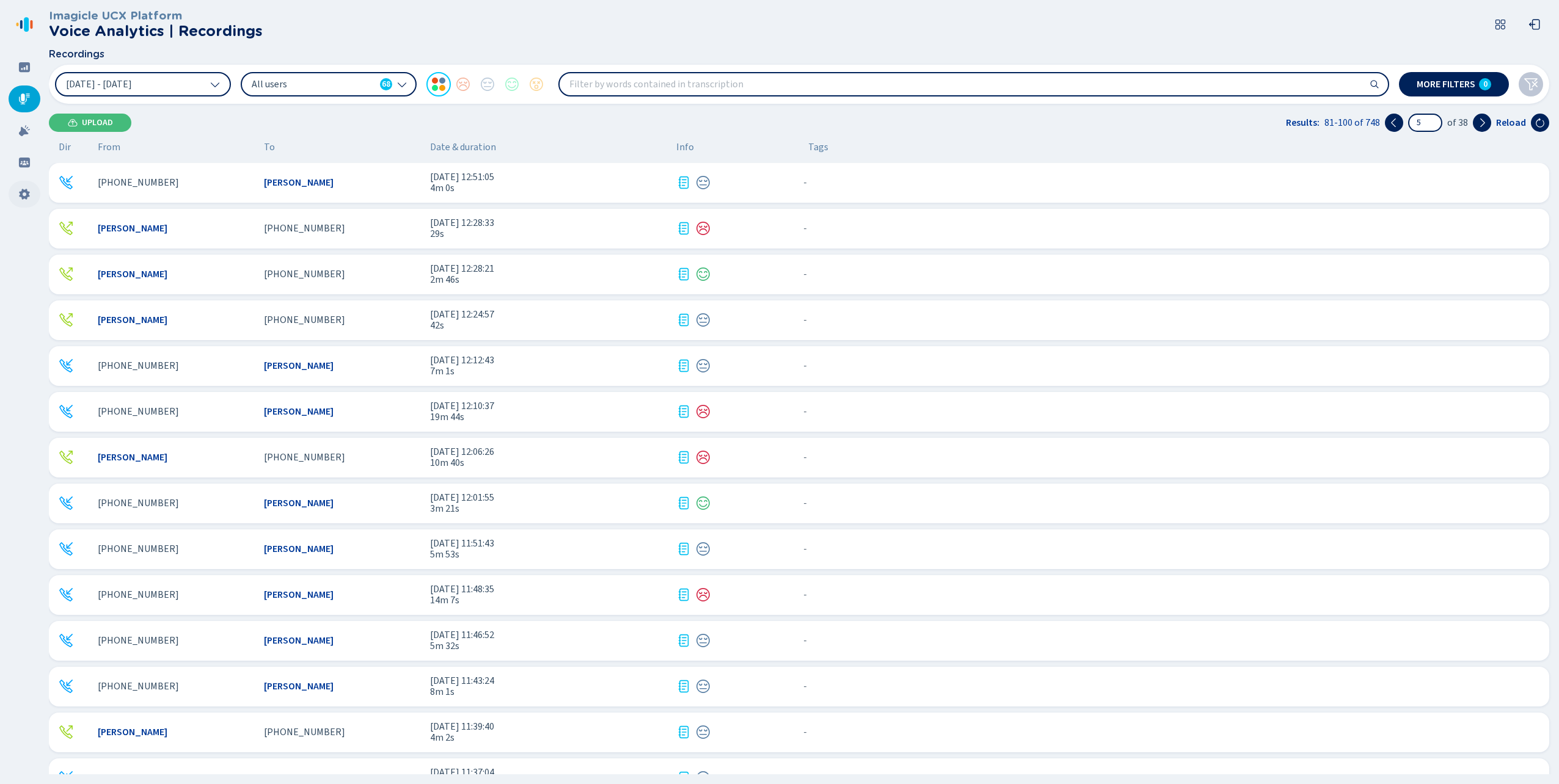
click at [23, 188] on icon at bounding box center [25, 194] width 12 height 12
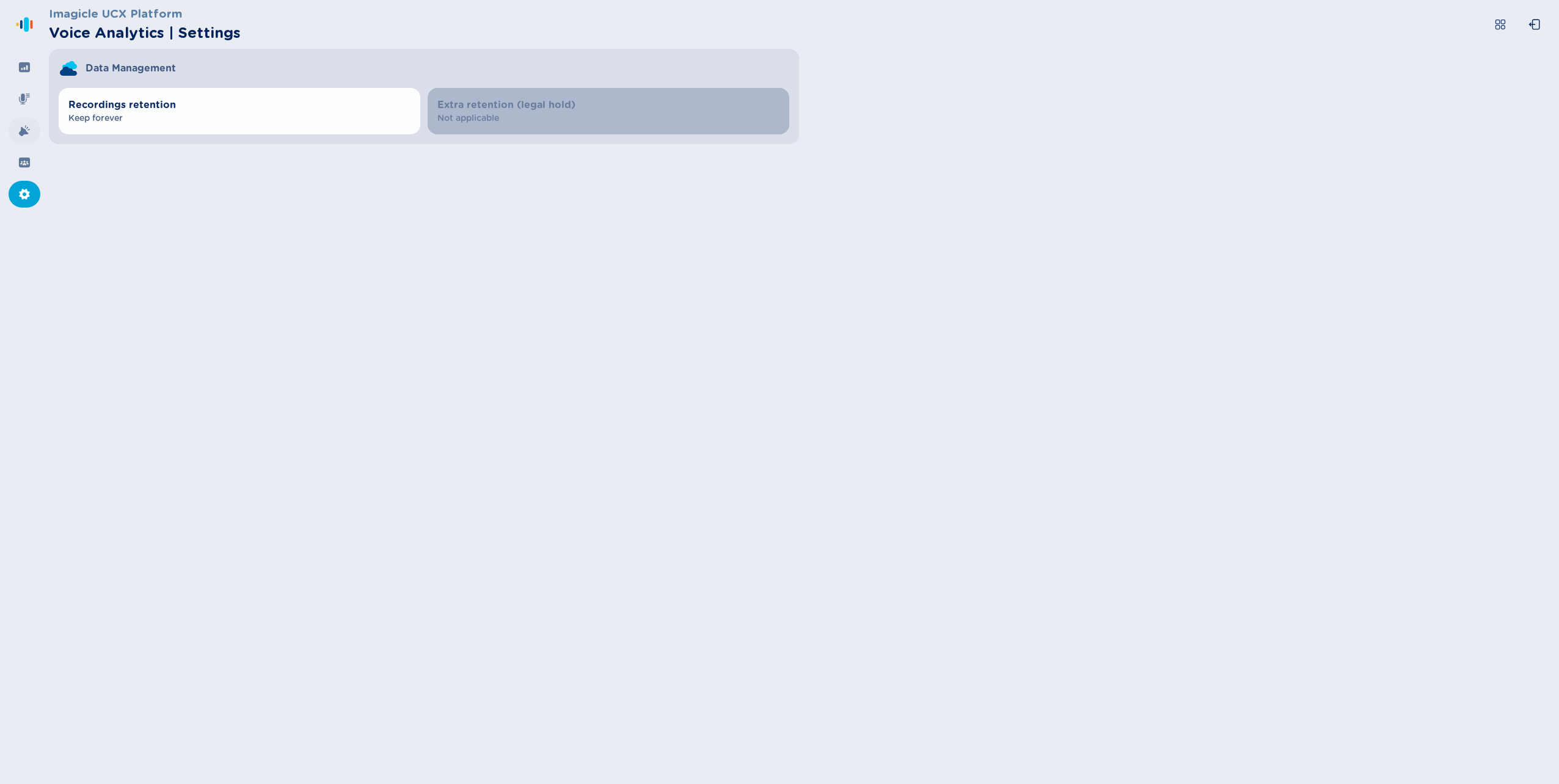
click at [19, 133] on icon at bounding box center [24, 131] width 11 height 11
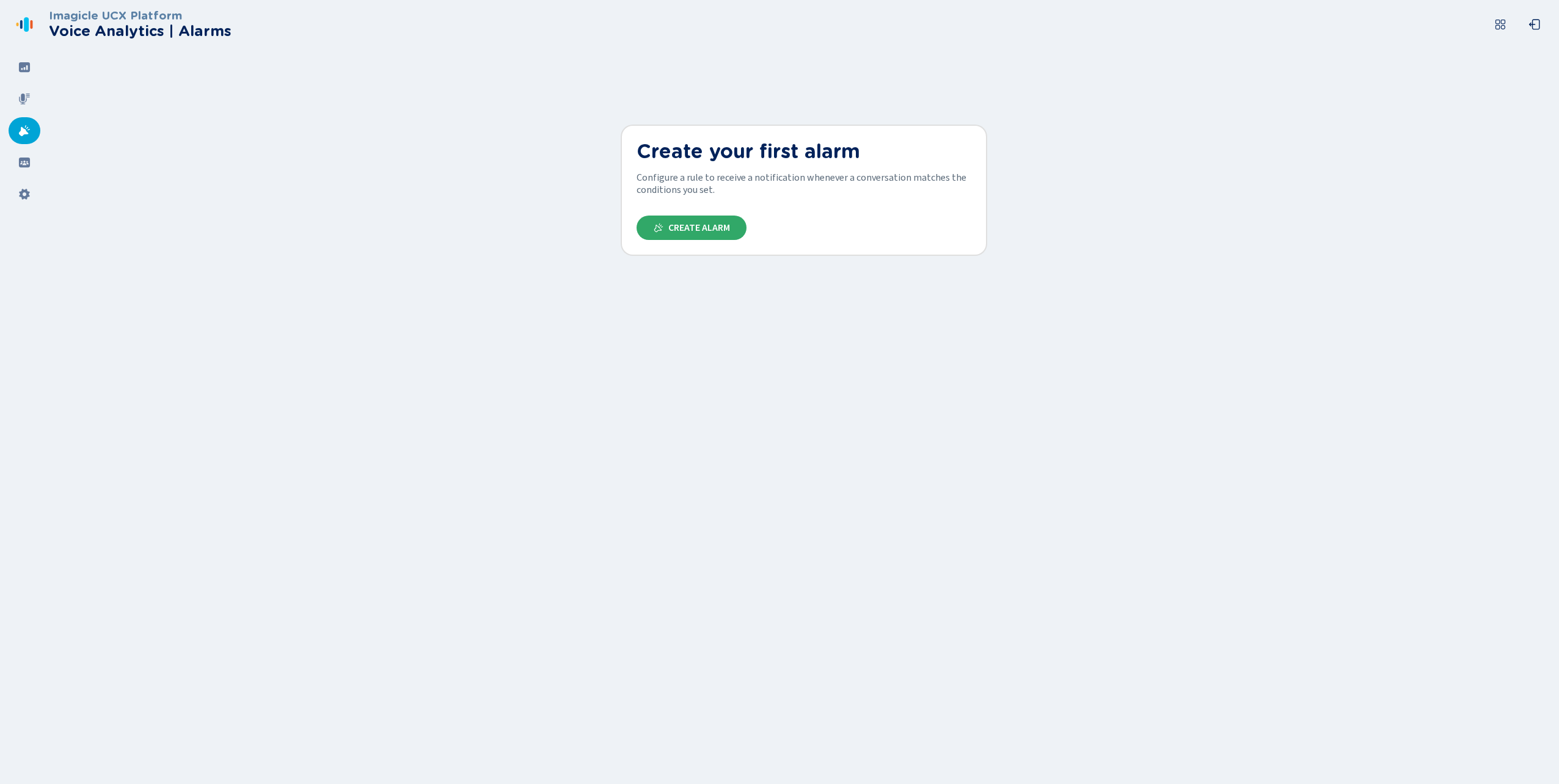
click at [692, 224] on span "Create Alarm" at bounding box center [699, 228] width 62 height 10
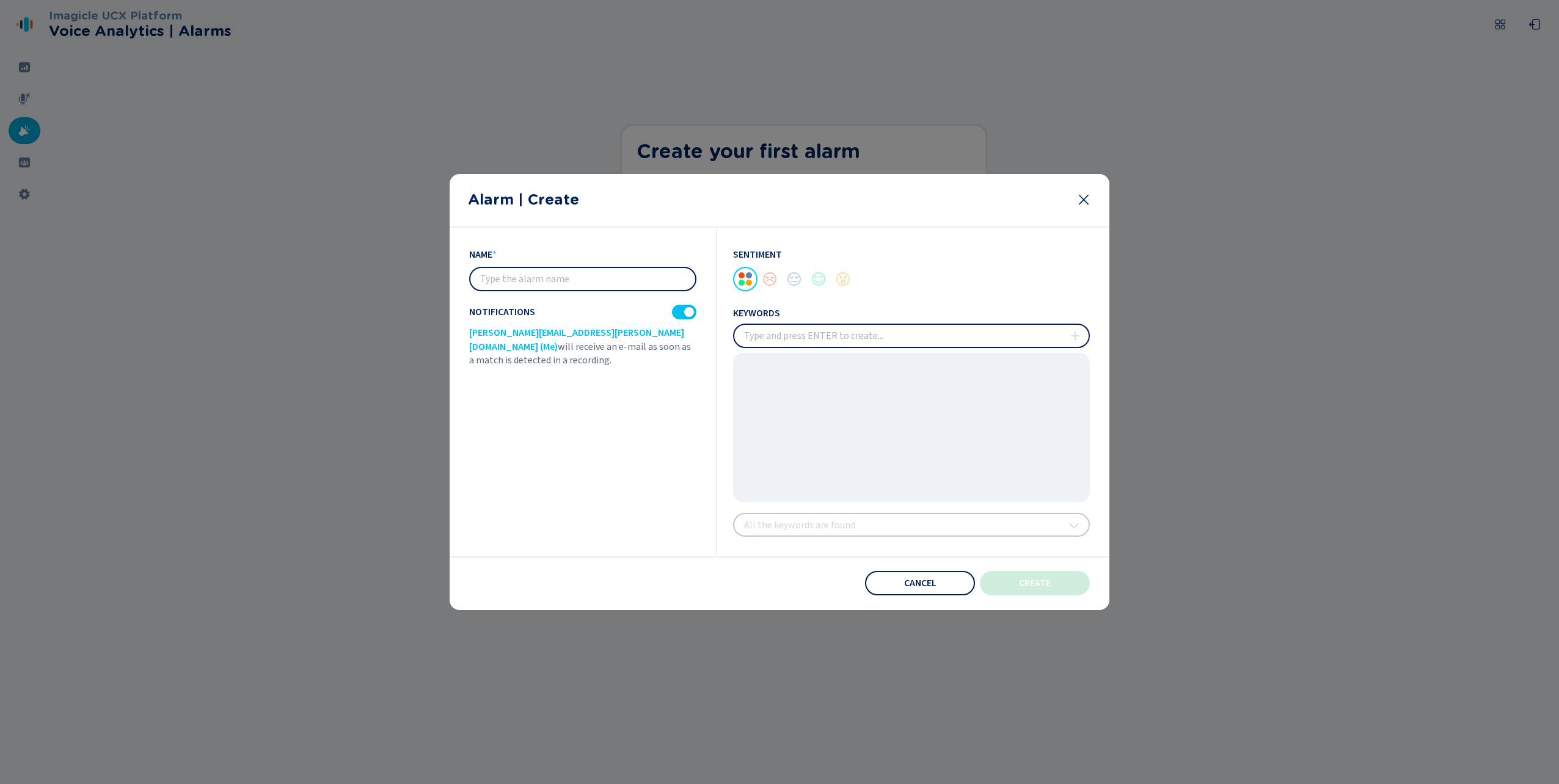
click at [903, 578] on button "Cancel" at bounding box center [919, 583] width 110 height 25
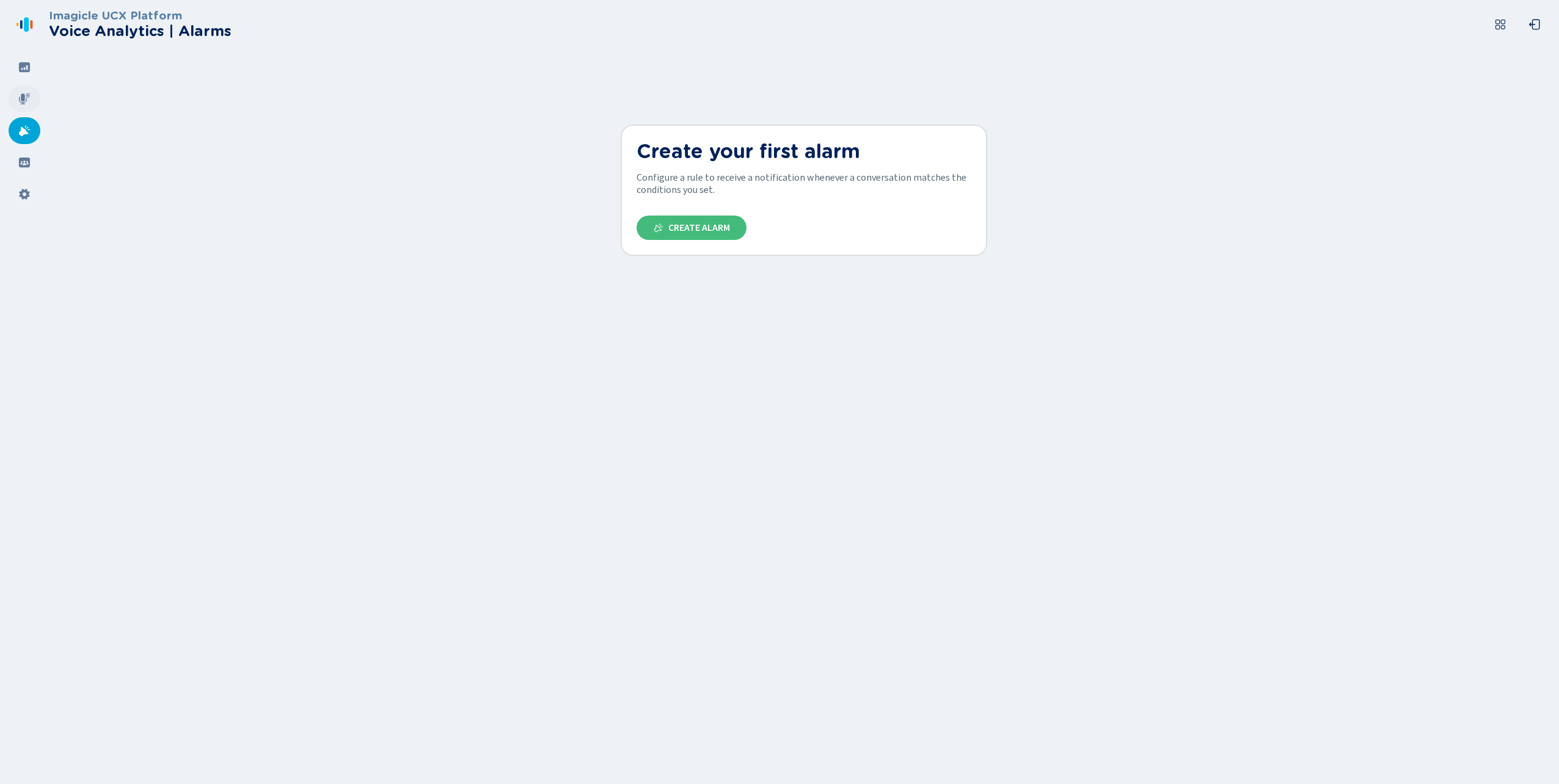
click at [23, 91] on div at bounding box center [25, 99] width 32 height 27
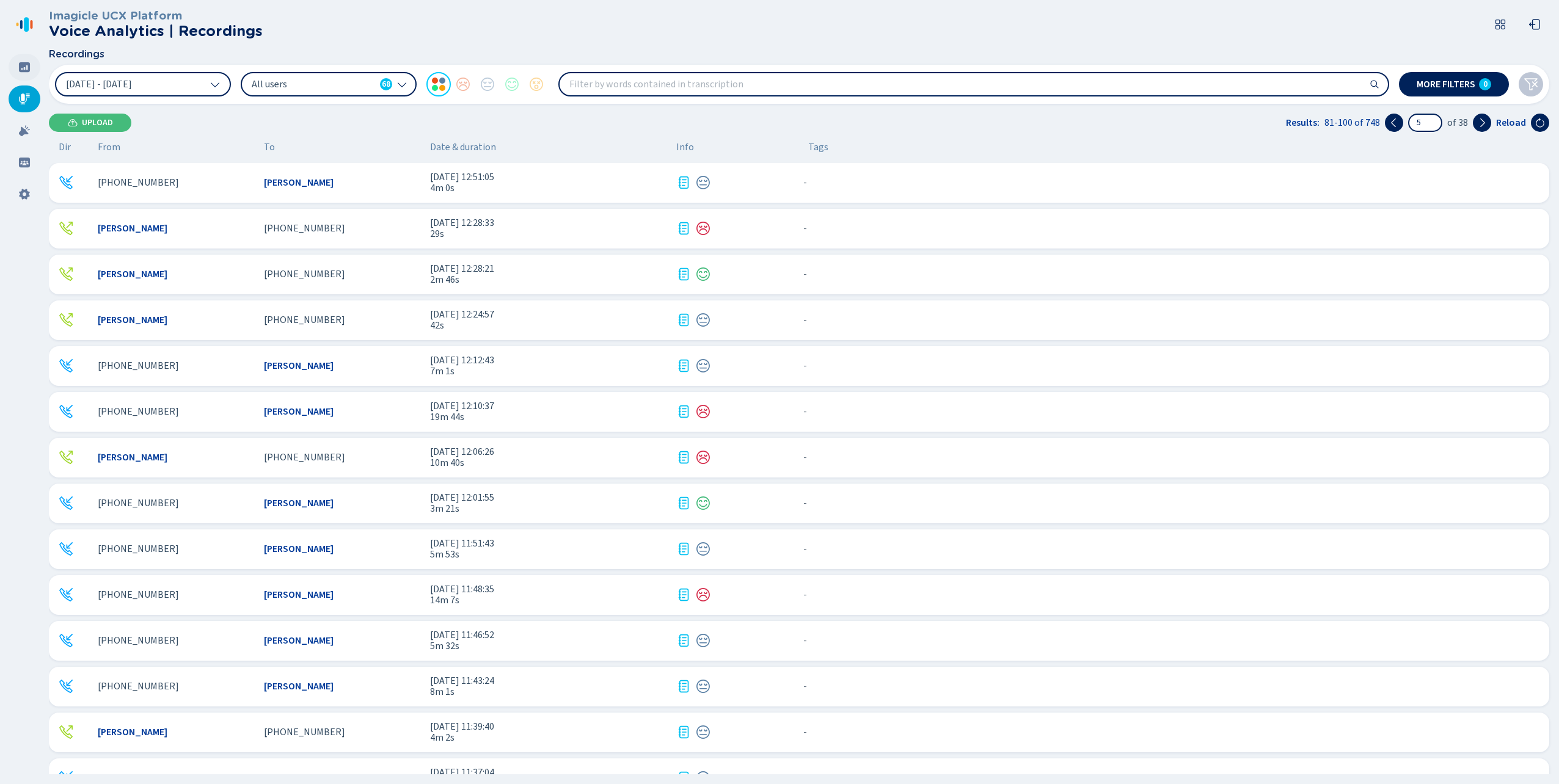
click at [24, 65] on icon at bounding box center [24, 67] width 11 height 10
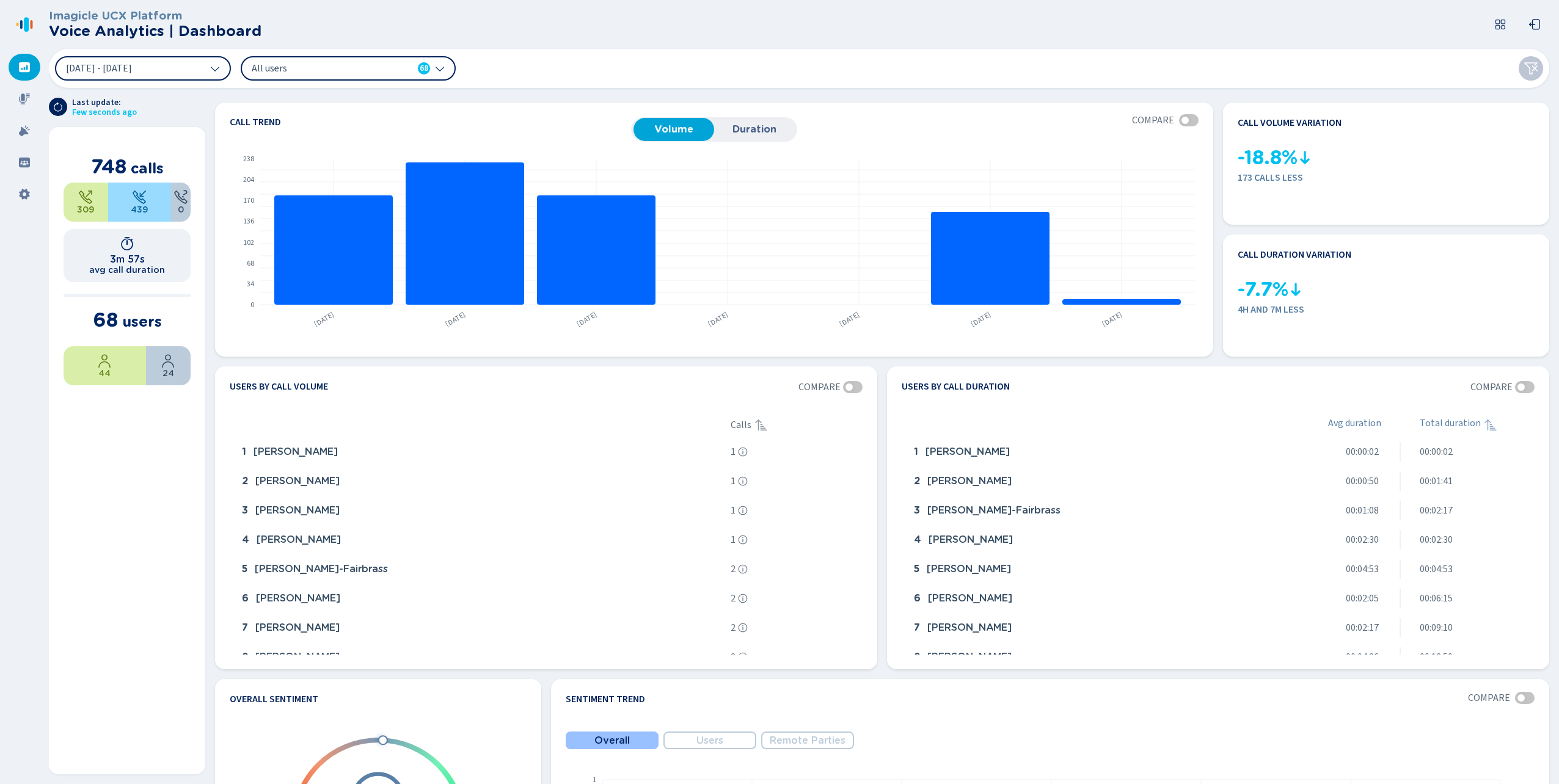
click at [1498, 21] on icon at bounding box center [1500, 25] width 12 height 12
click at [1322, 77] on icon at bounding box center [1318, 73] width 19 height 19
click at [22, 191] on icon at bounding box center [24, 194] width 11 height 11
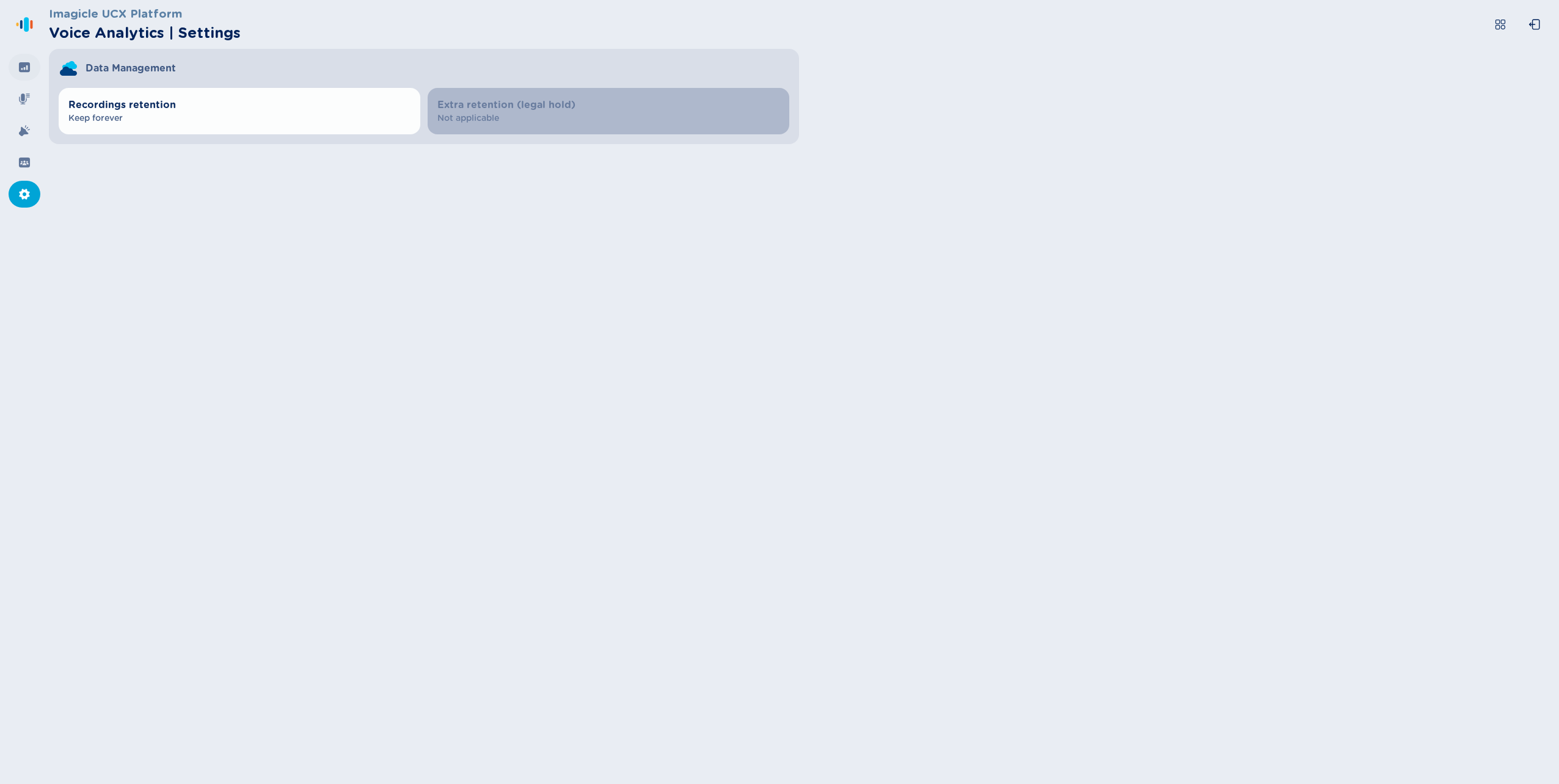
click at [26, 65] on icon at bounding box center [24, 67] width 11 height 10
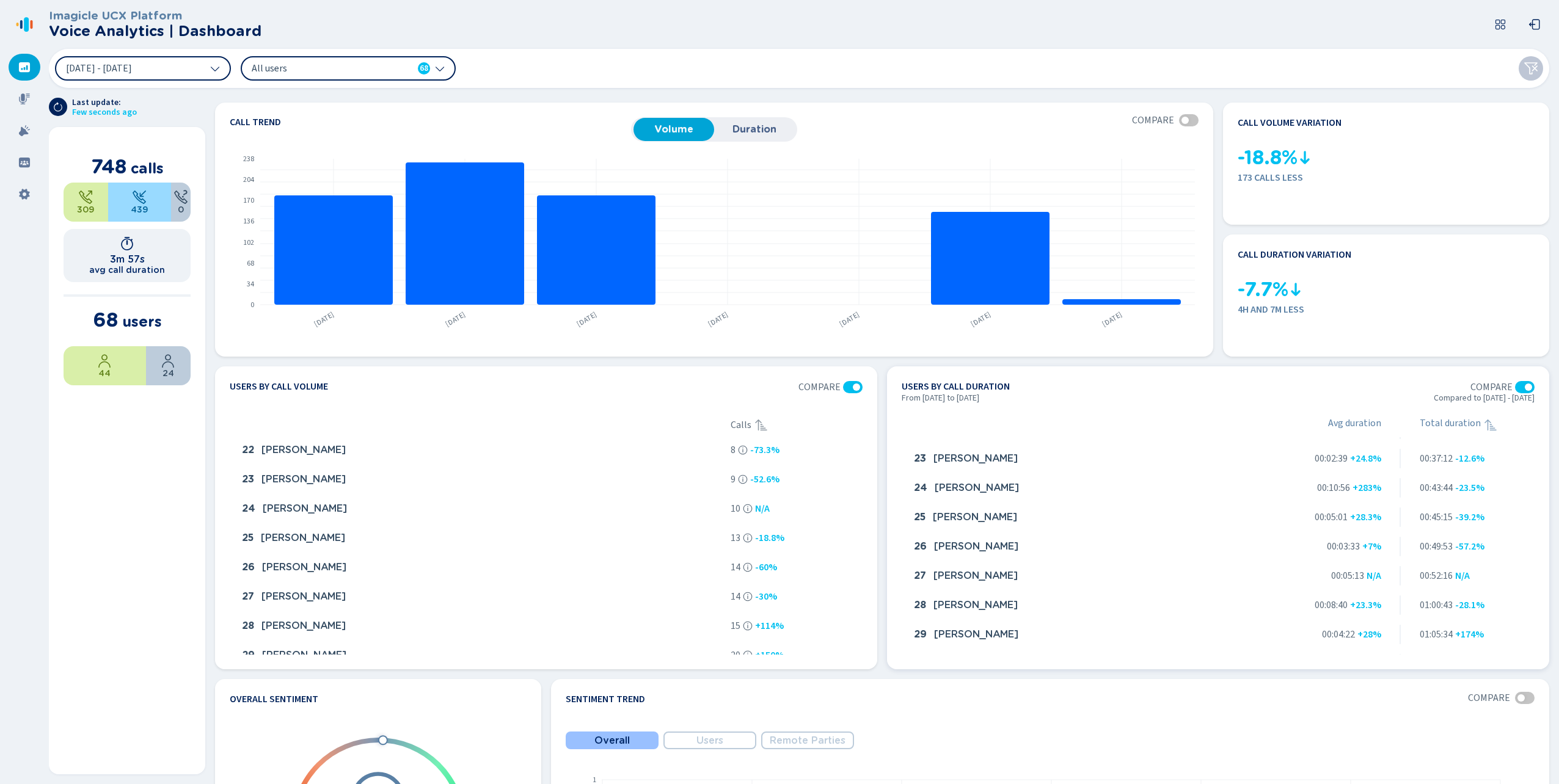
scroll to position [916, 0]
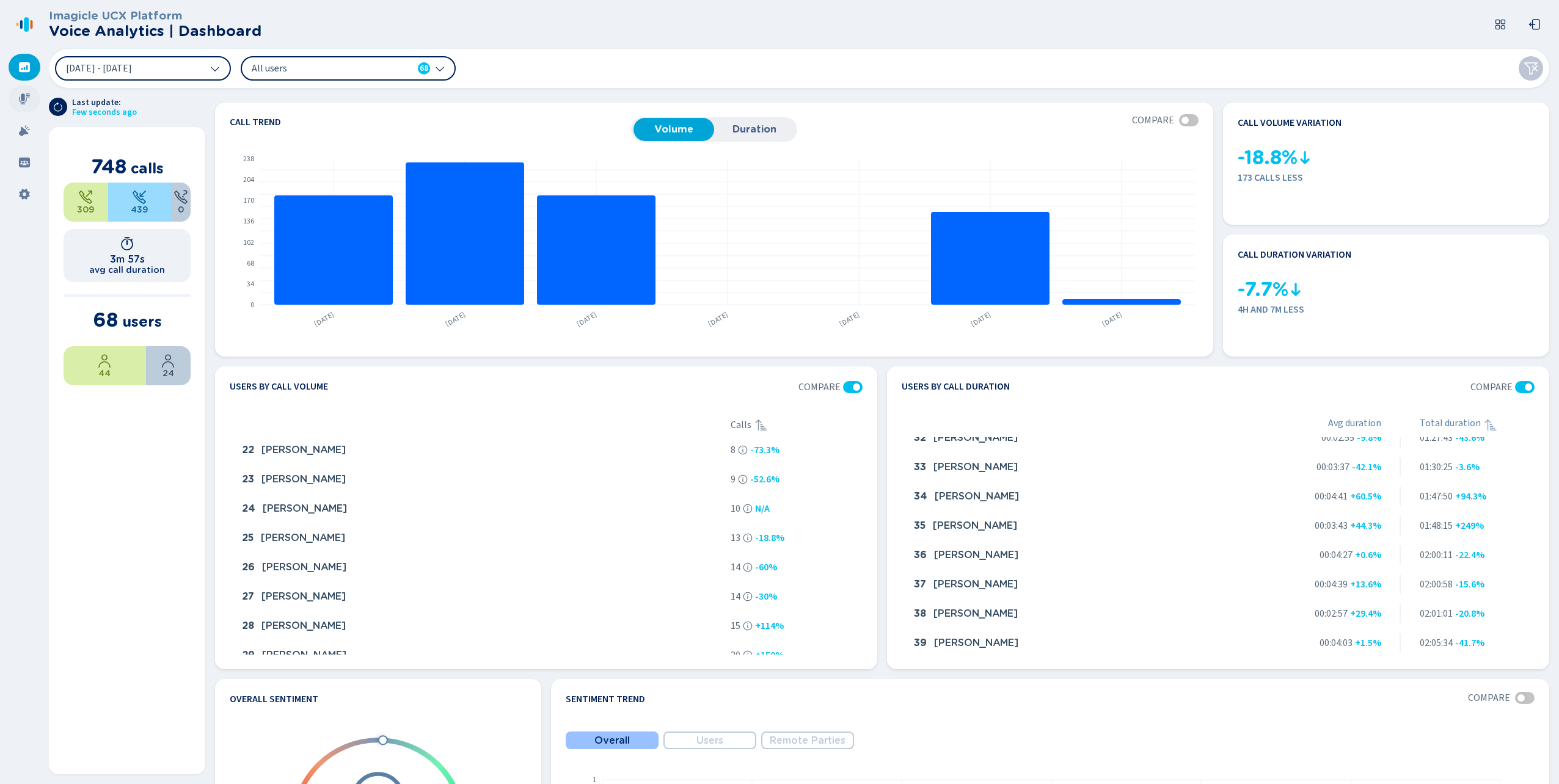
click at [24, 99] on icon at bounding box center [24, 99] width 11 height 11
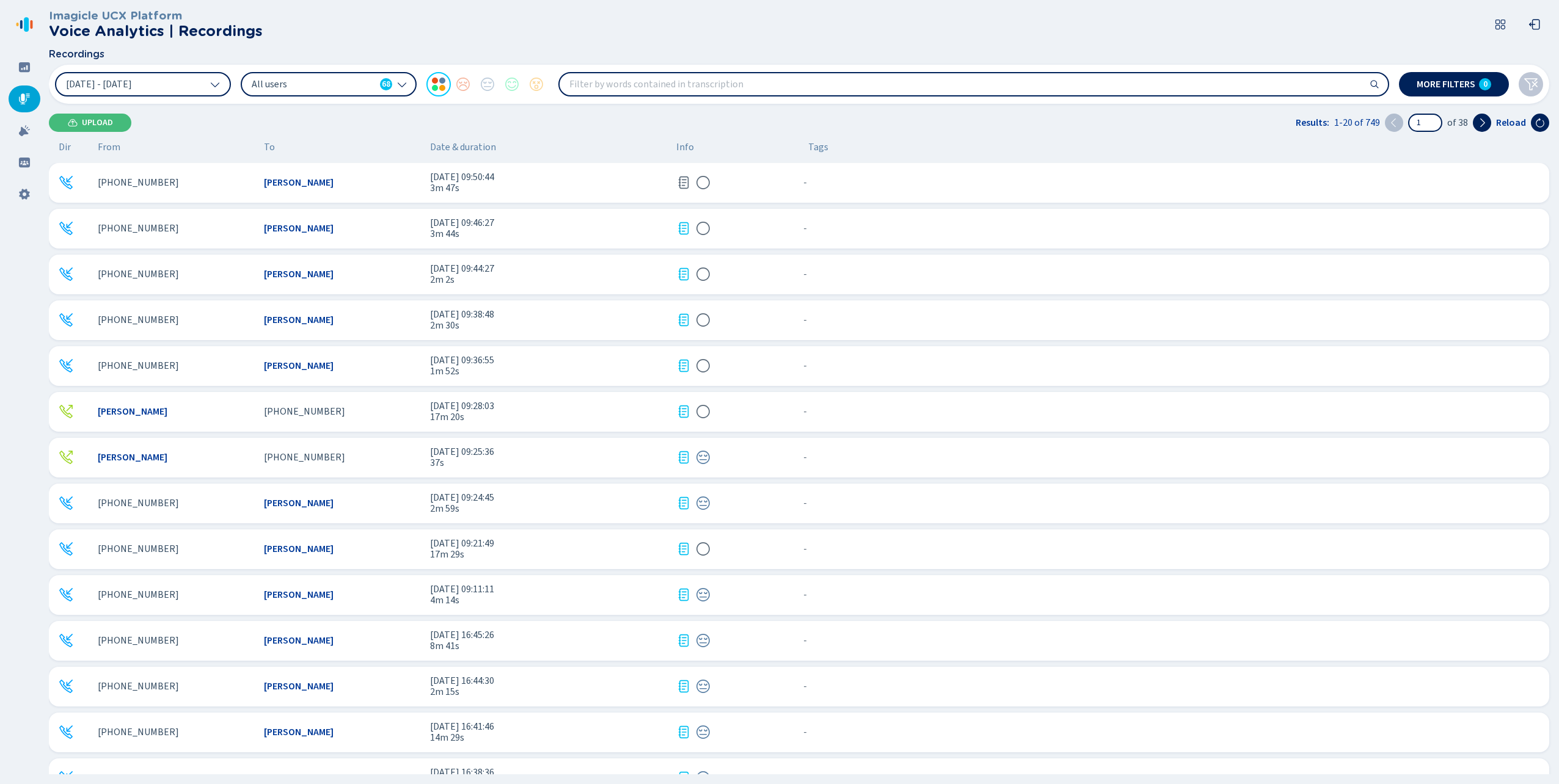
click at [704, 225] on icon at bounding box center [703, 228] width 15 height 15
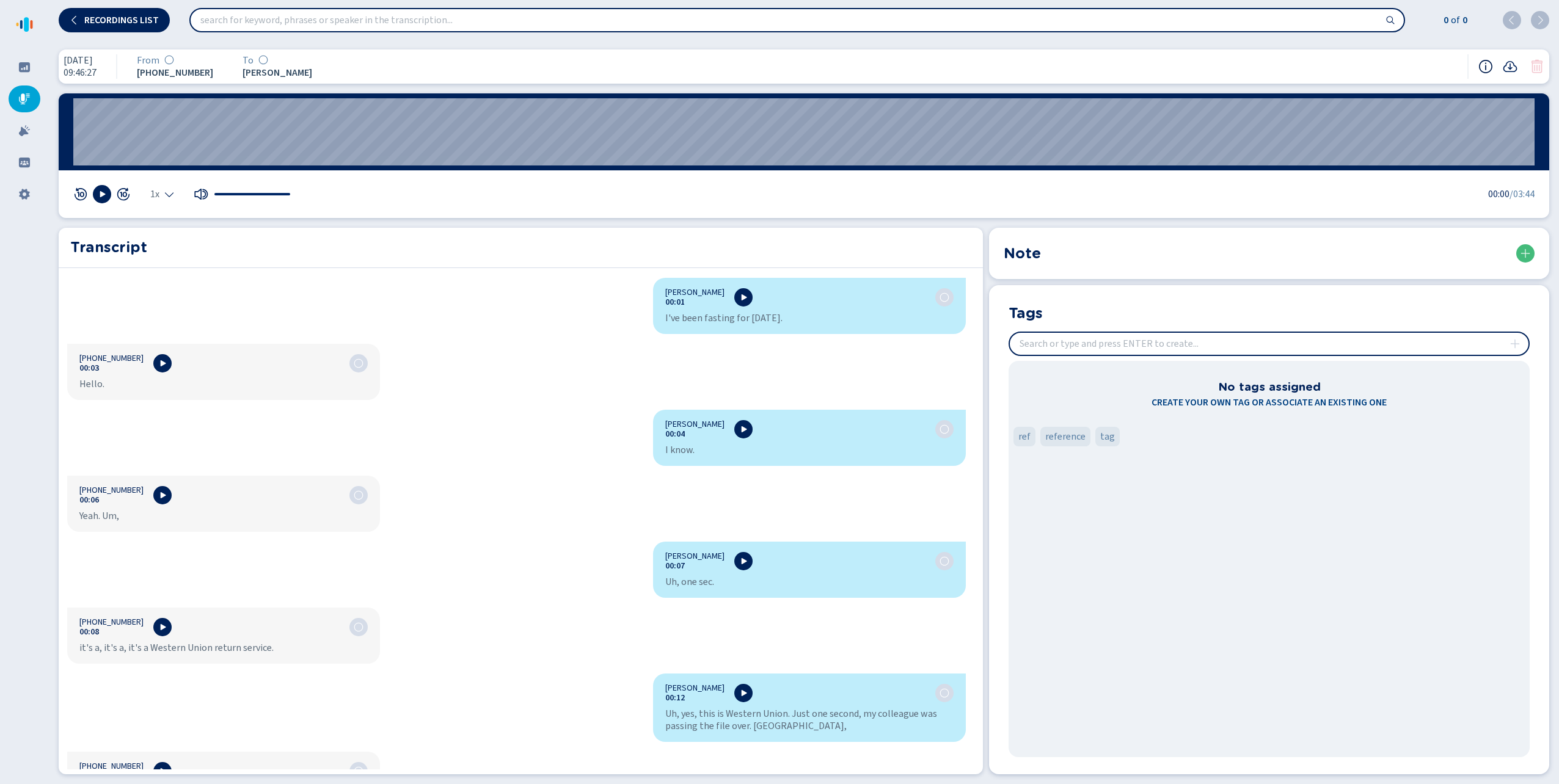
click at [1487, 67] on icon at bounding box center [1486, 67] width 15 height 15
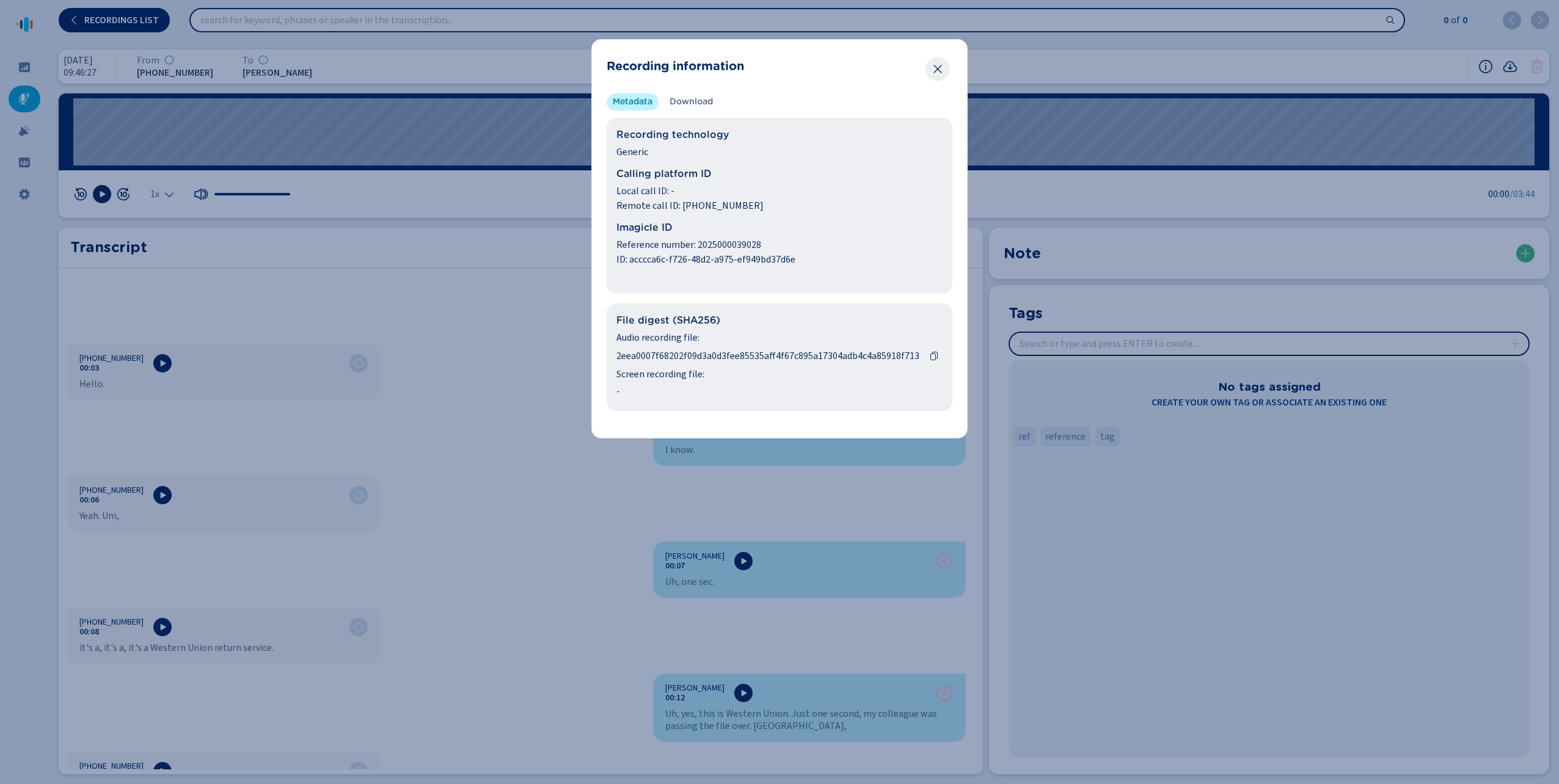
click at [938, 69] on icon "Close" at bounding box center [937, 69] width 8 height 9
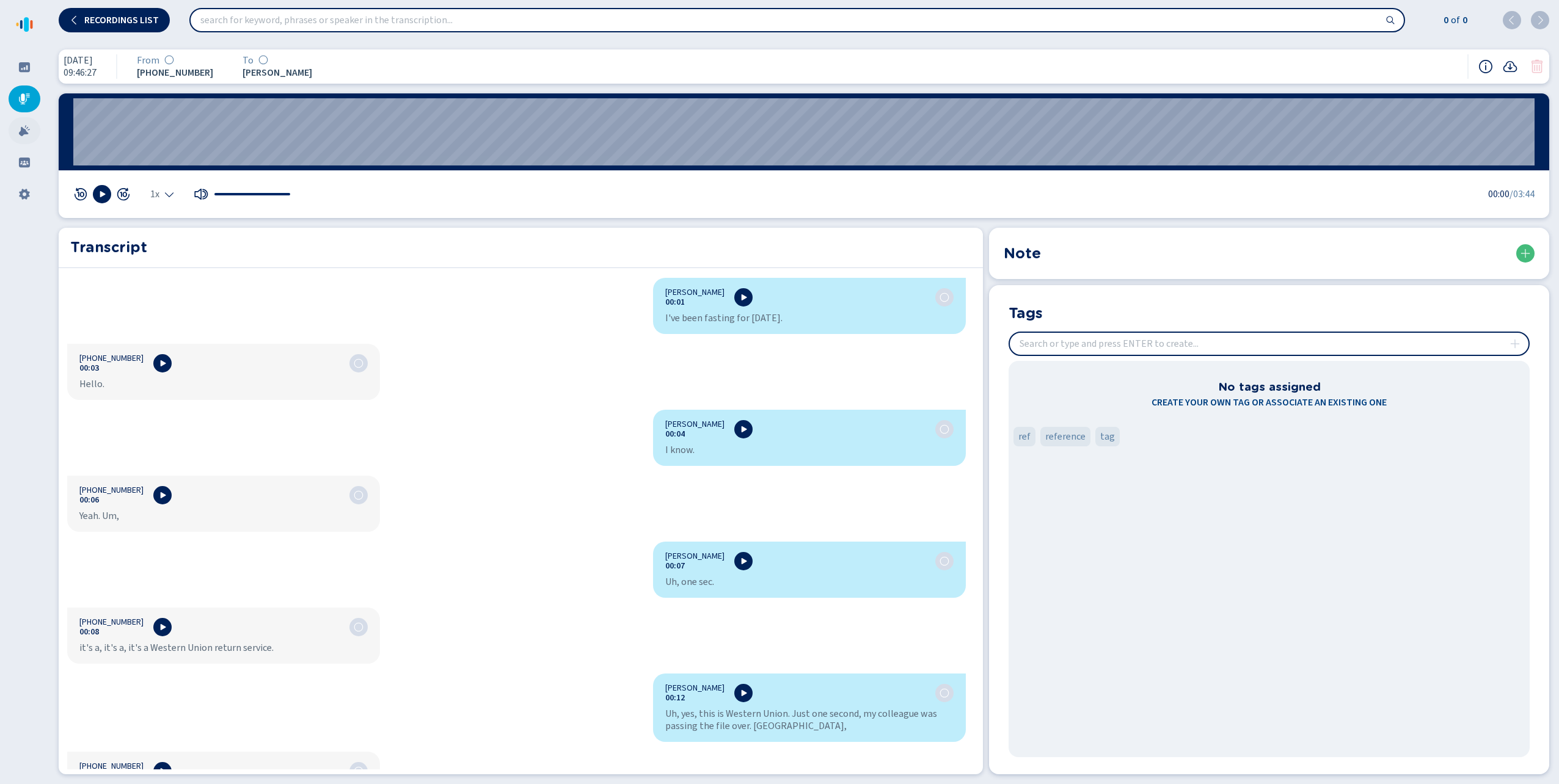
click at [26, 129] on icon at bounding box center [24, 131] width 11 height 11
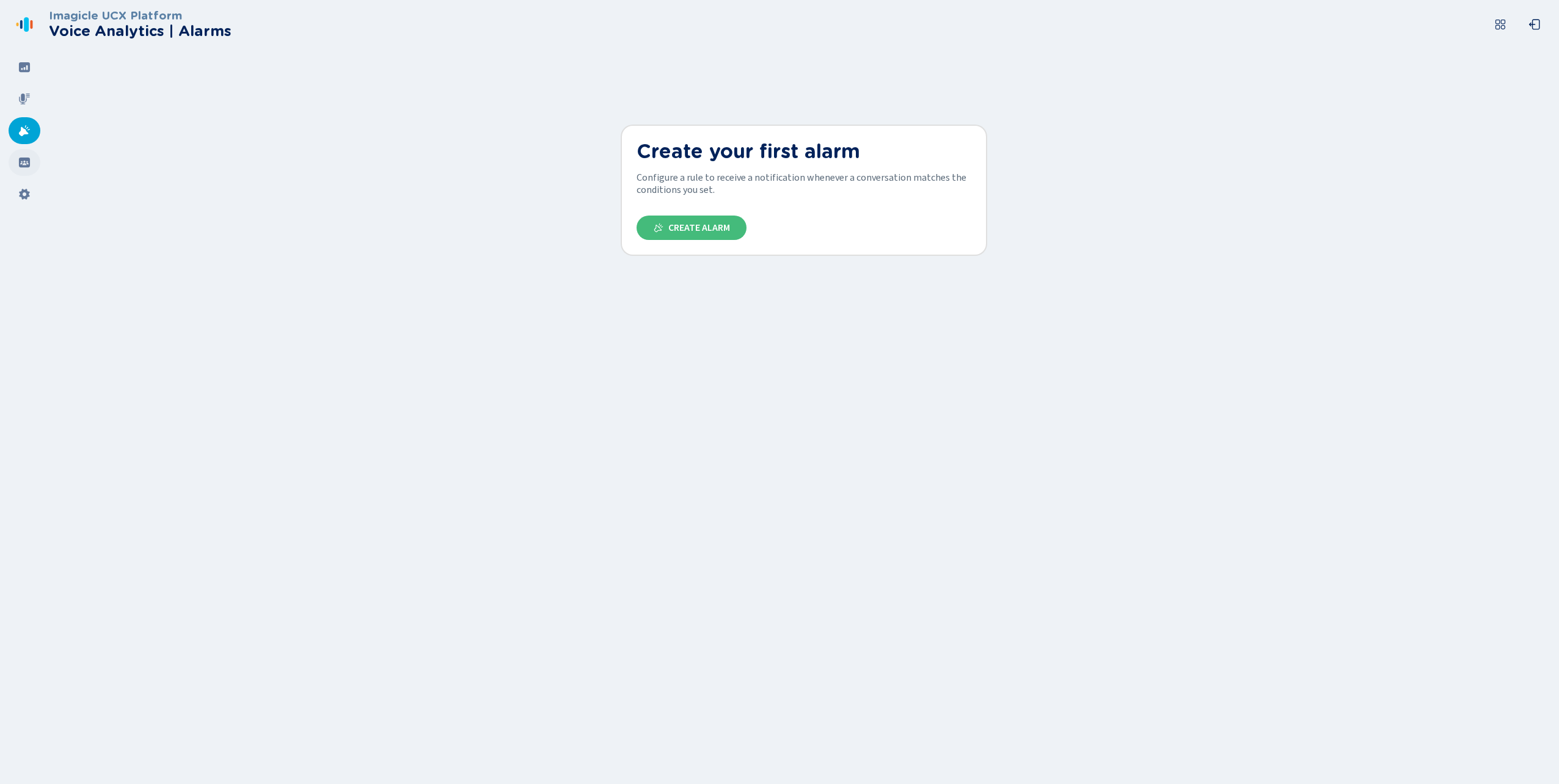
click at [24, 163] on icon at bounding box center [24, 163] width 11 height 10
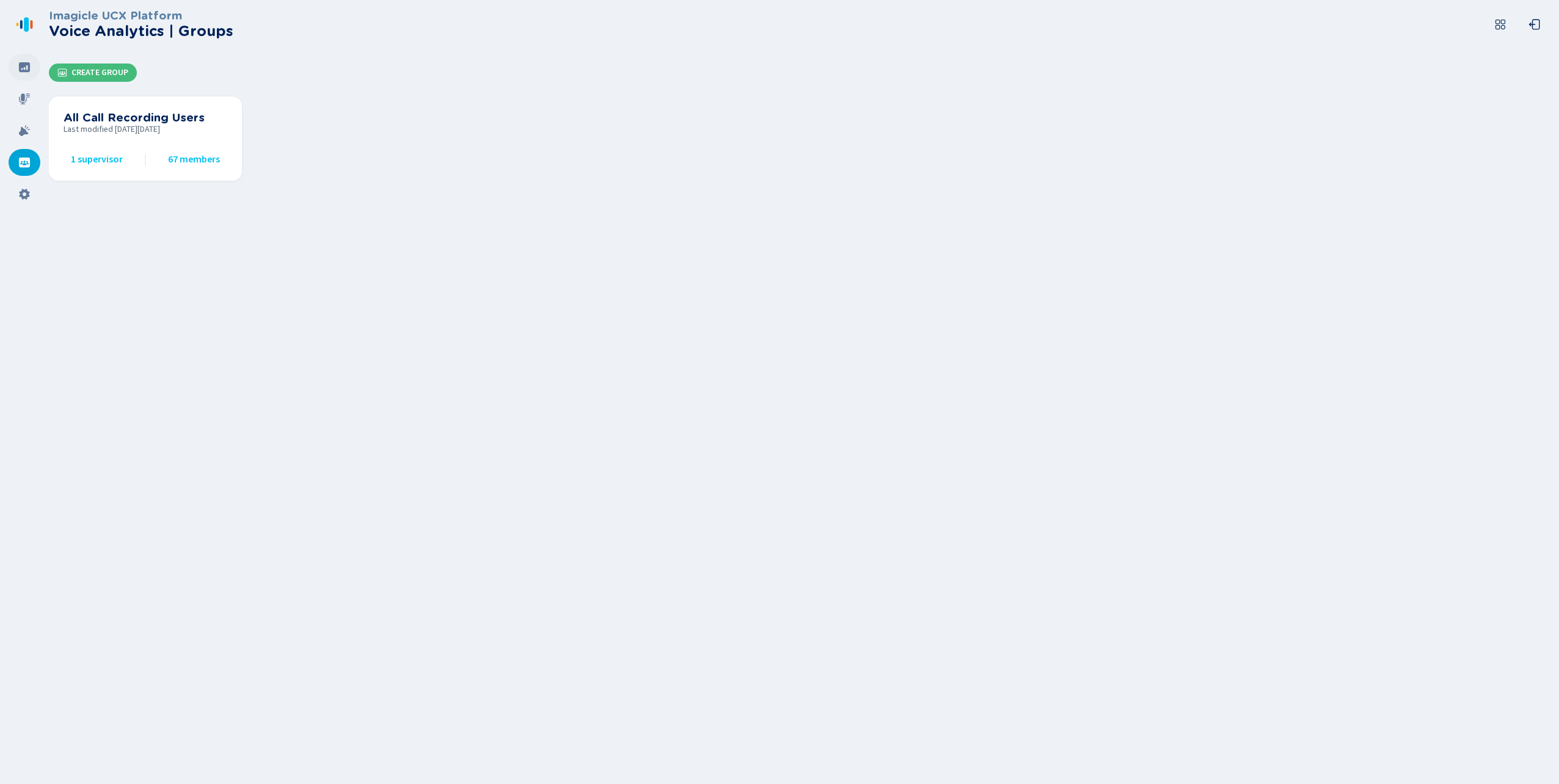
click at [24, 69] on icon at bounding box center [25, 67] width 12 height 12
